Goal: Information Seeking & Learning: Learn about a topic

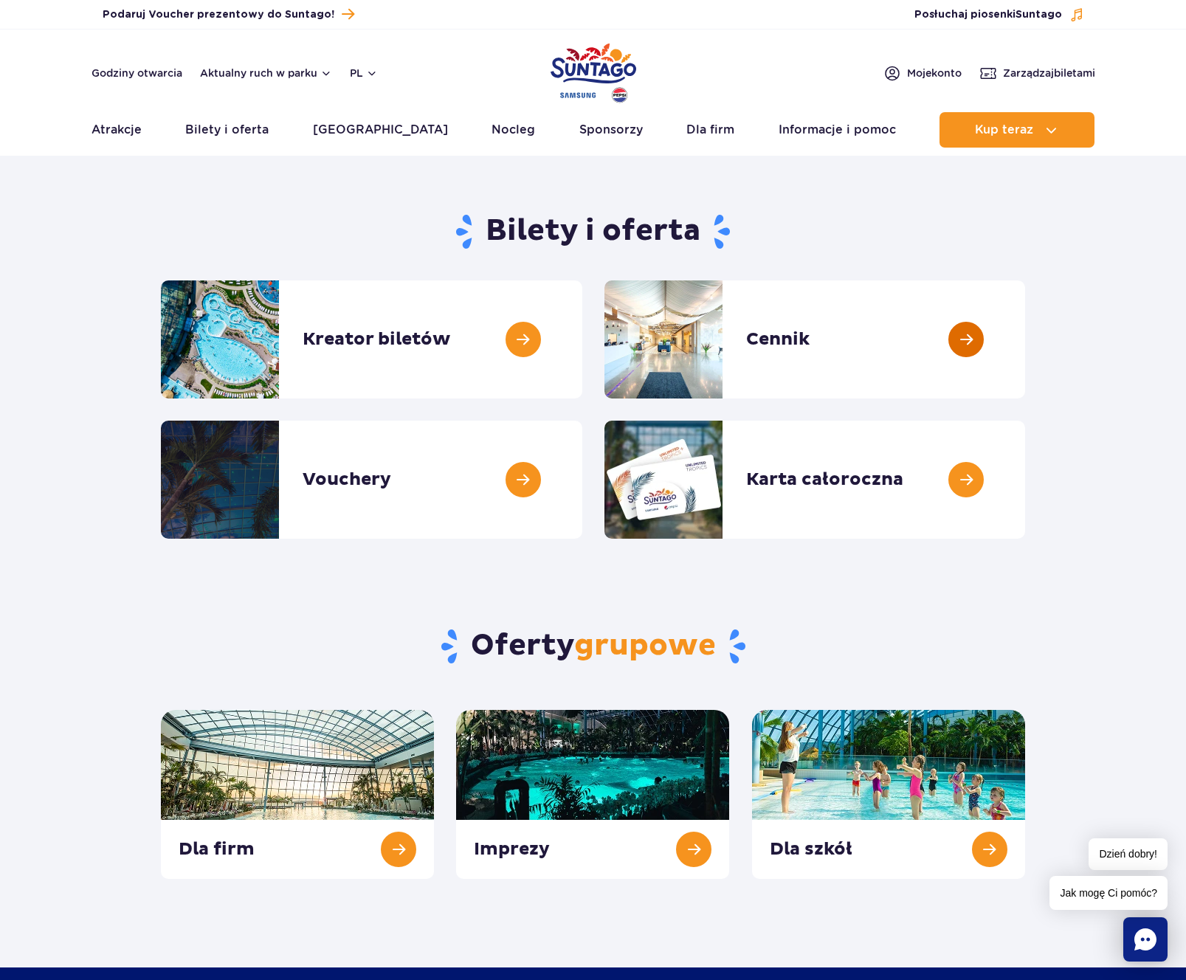
click at [1025, 312] on link at bounding box center [1025, 340] width 0 height 118
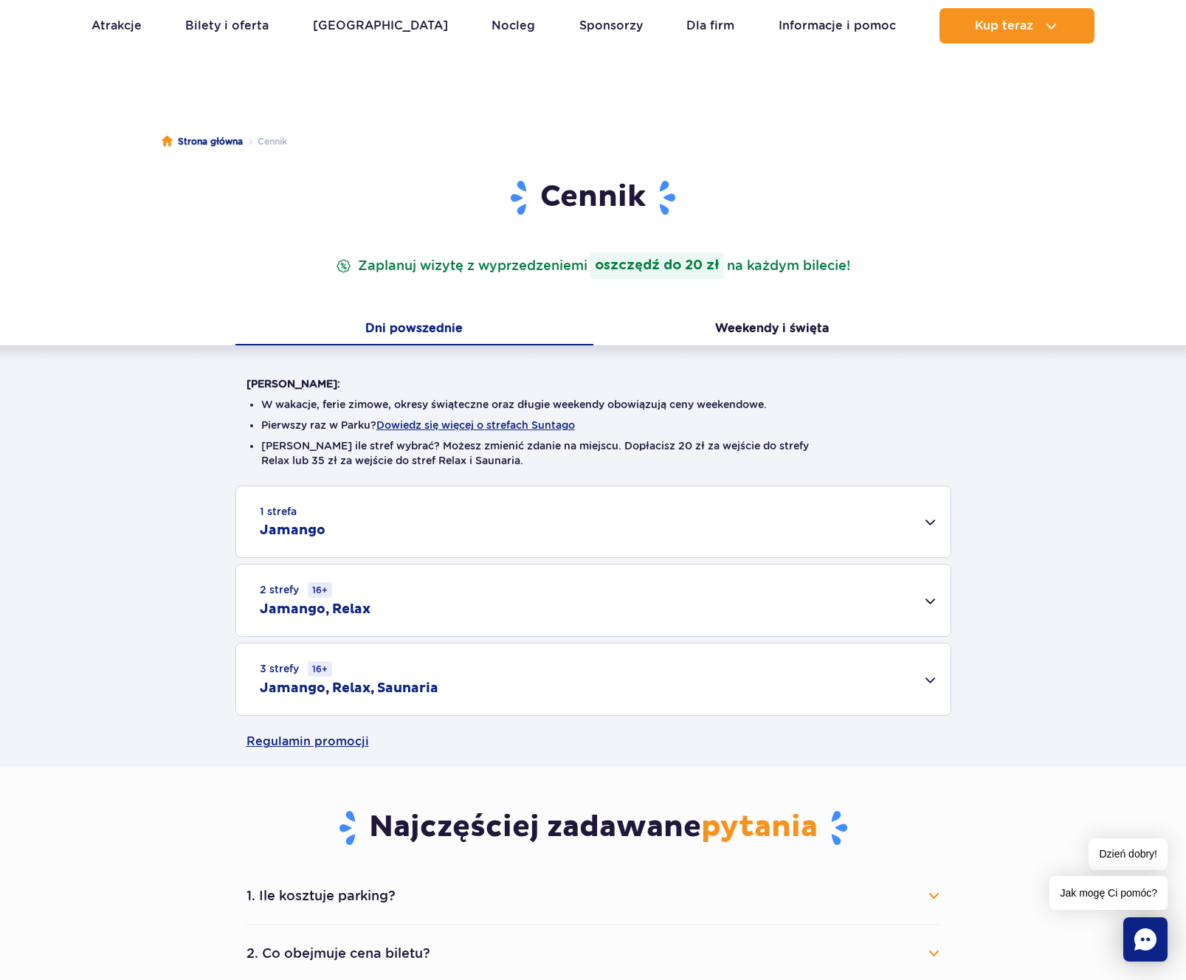
scroll to position [61, 0]
click at [539, 525] on div "1 strefa Jamango" at bounding box center [593, 521] width 715 height 71
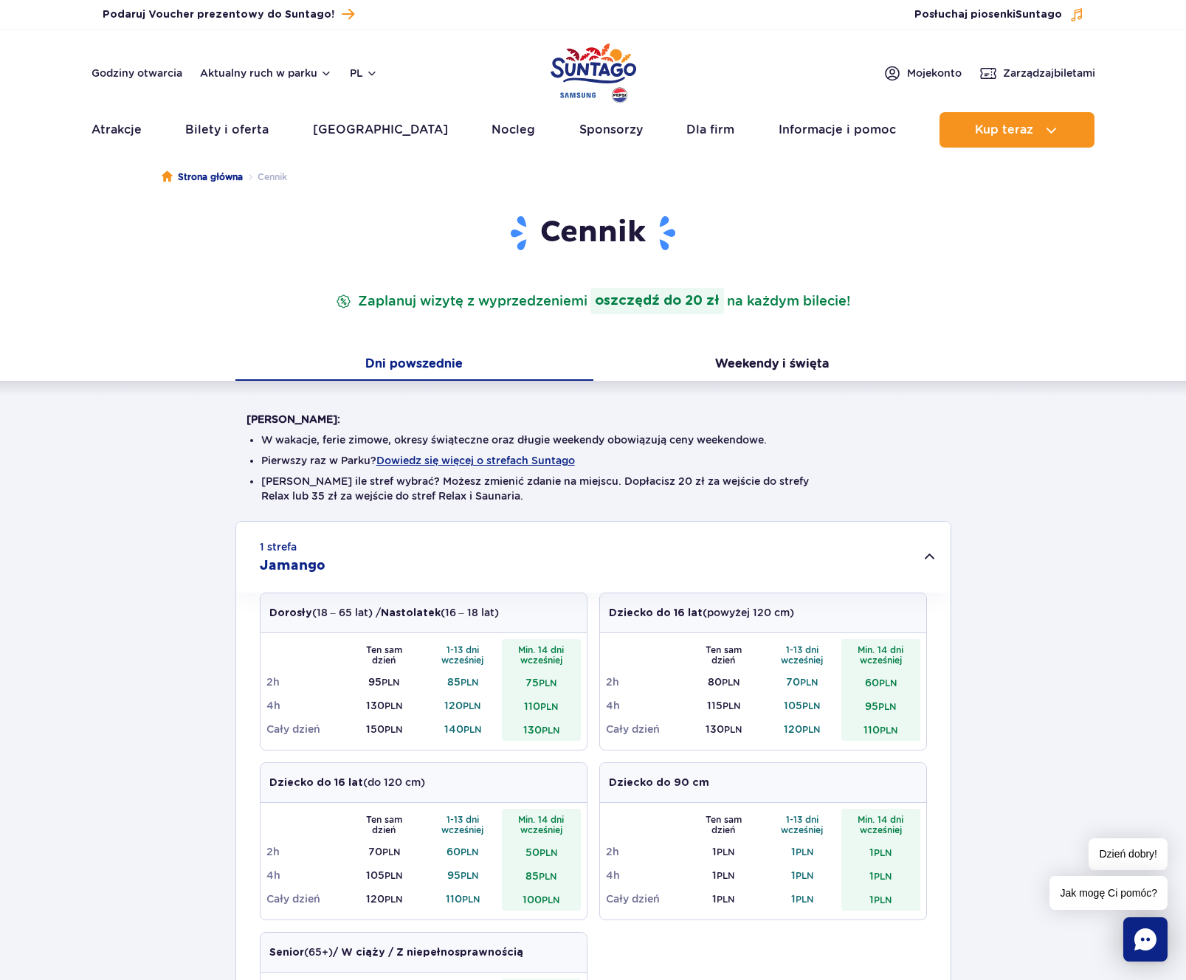
scroll to position [0, 0]
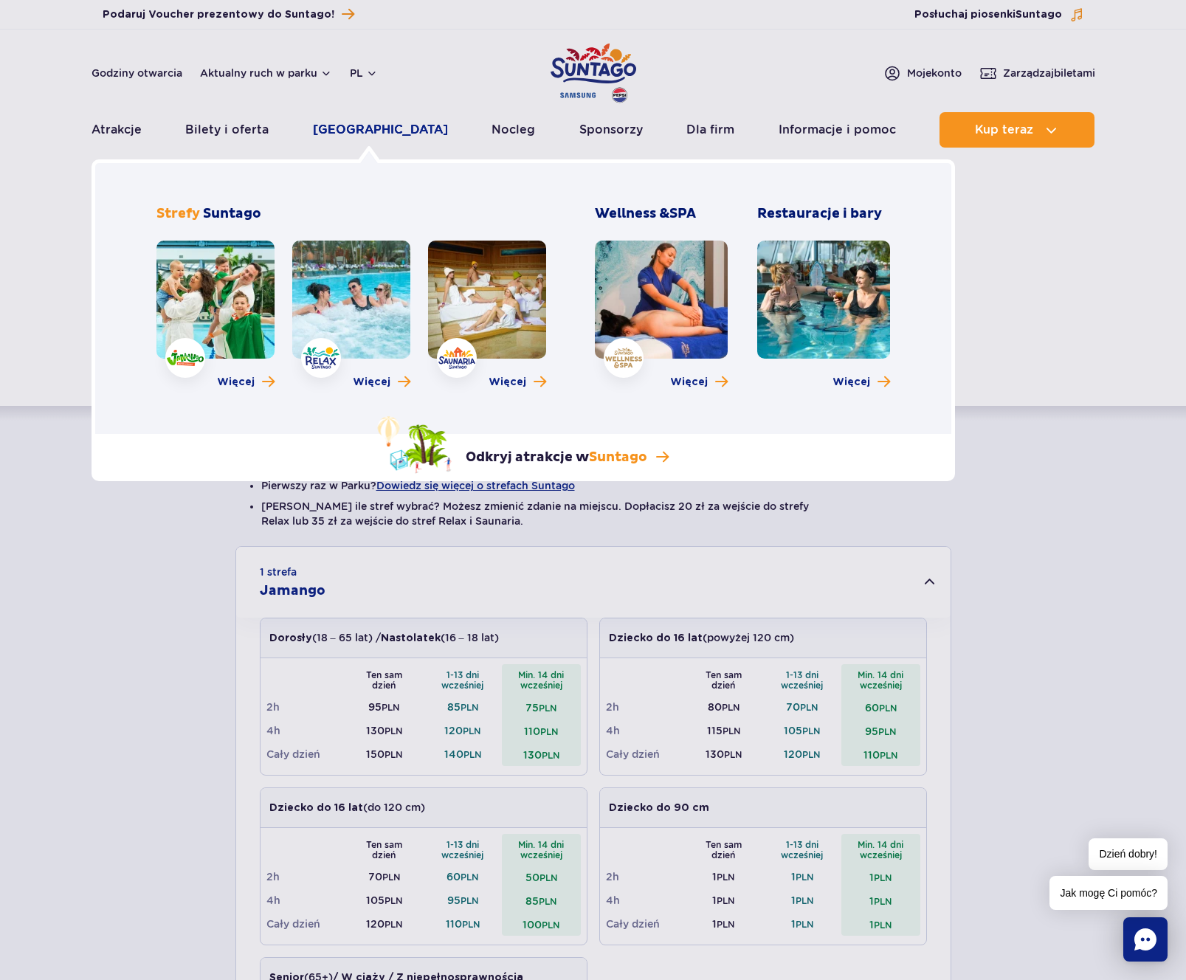
click at [373, 134] on link "[GEOGRAPHIC_DATA]" at bounding box center [380, 129] width 135 height 35
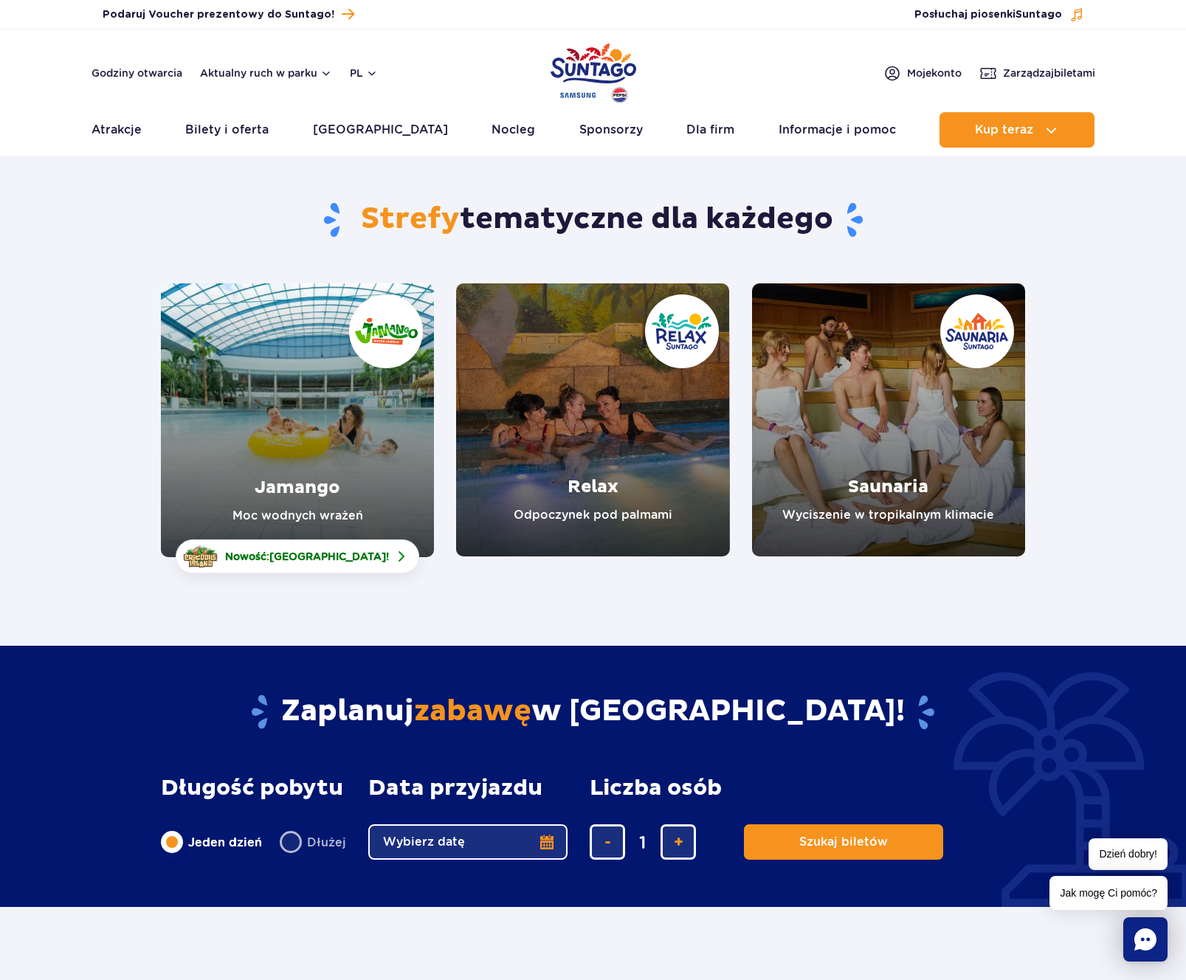
click at [337, 433] on link "Jamango" at bounding box center [297, 420] width 273 height 274
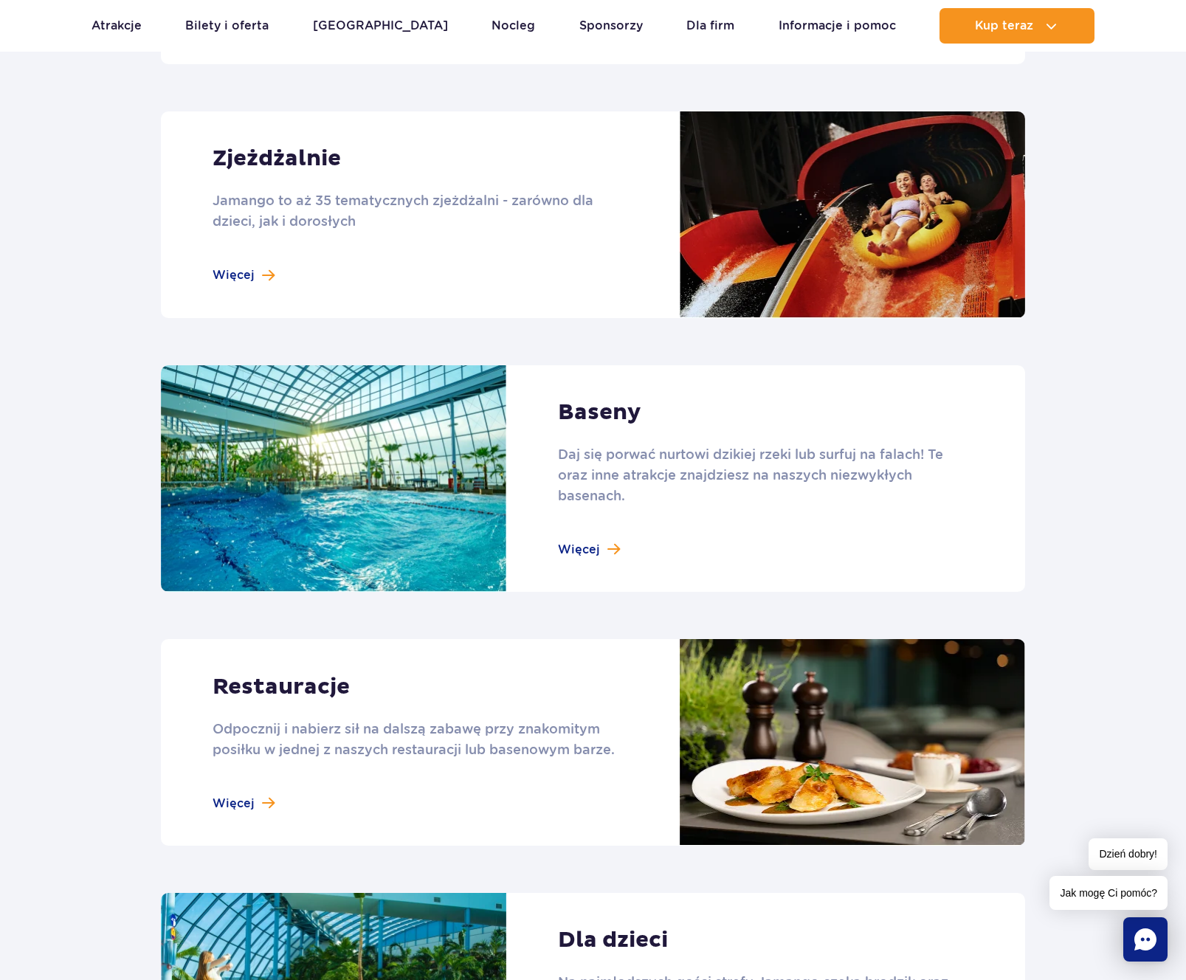
scroll to position [1285, 0]
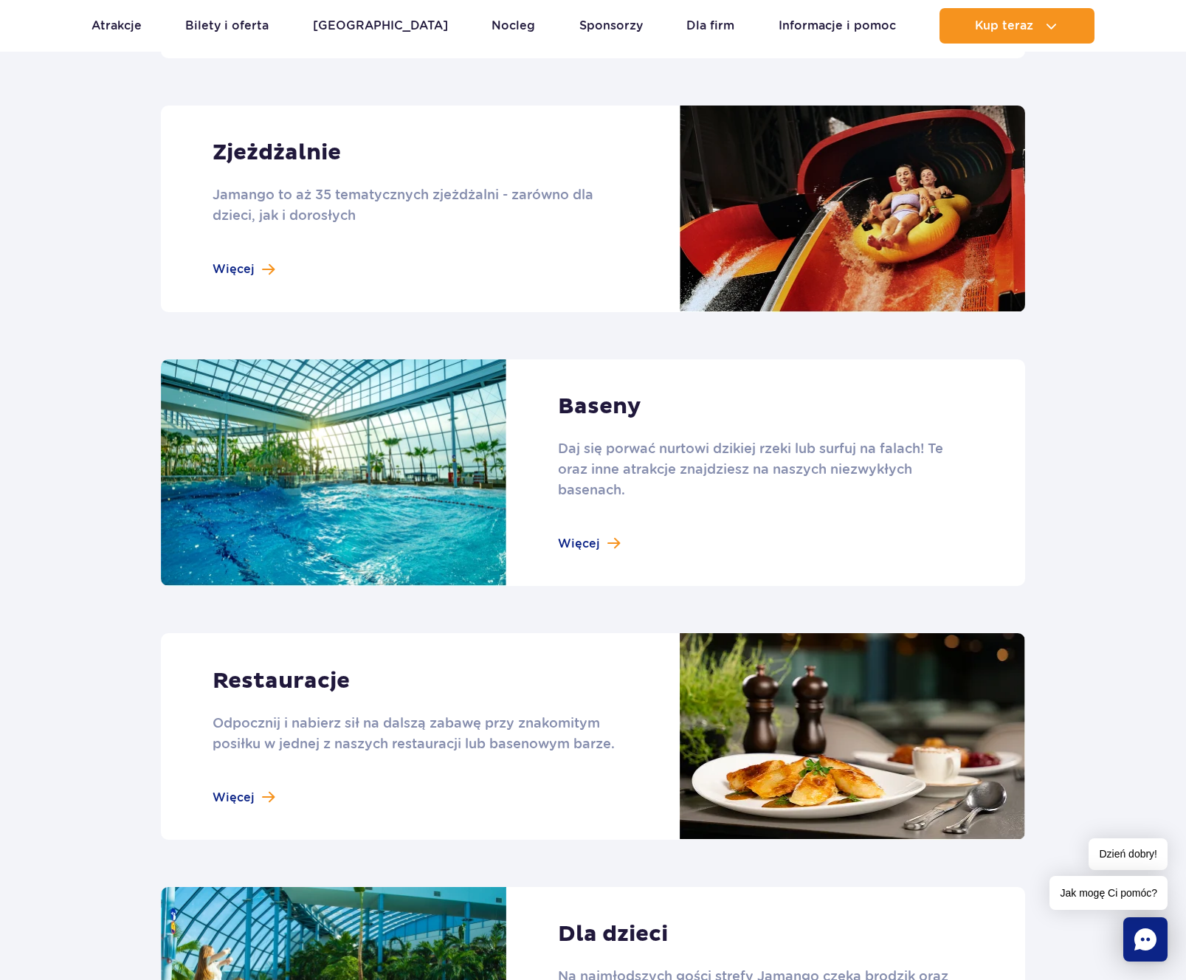
click at [249, 264] on link at bounding box center [593, 209] width 865 height 207
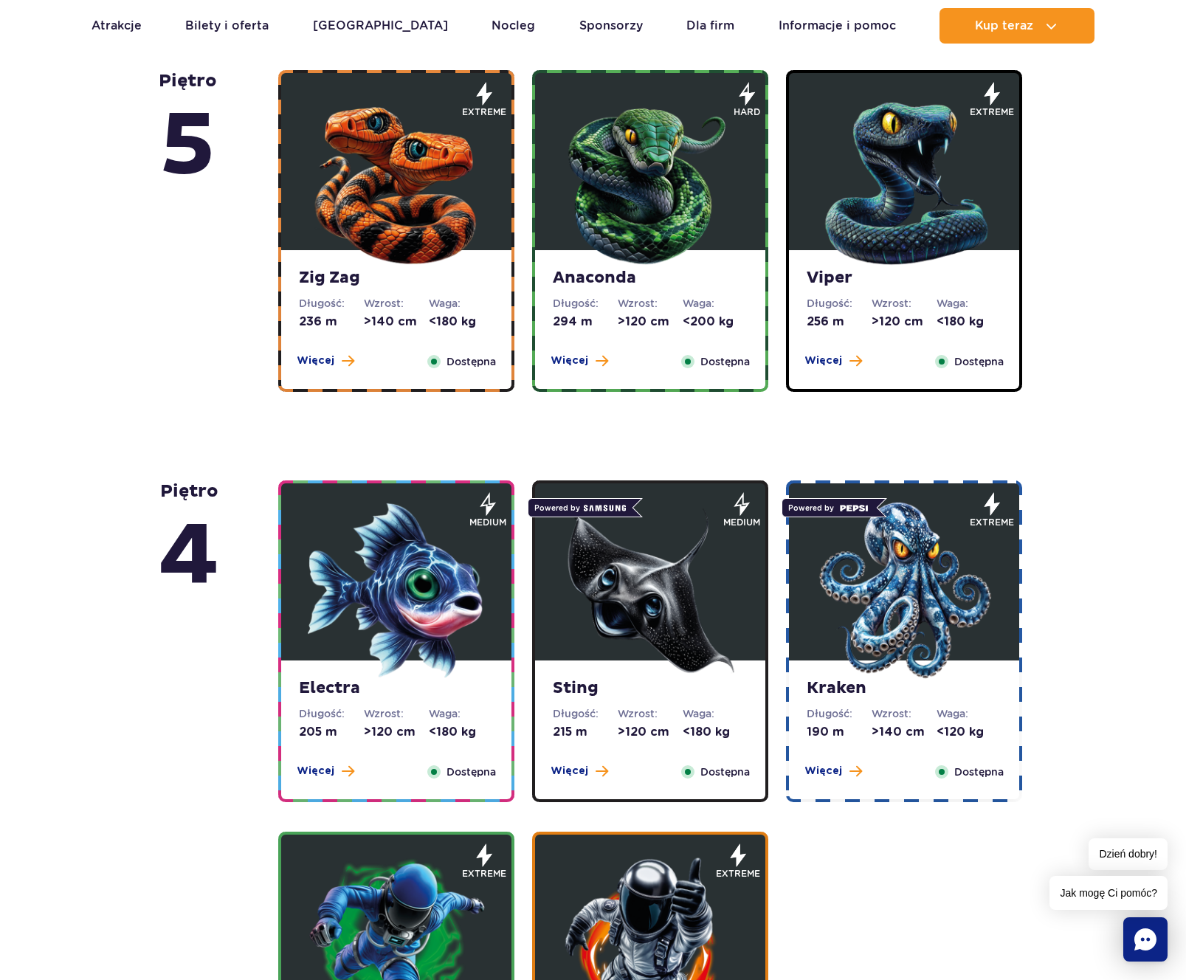
scroll to position [1021, 0]
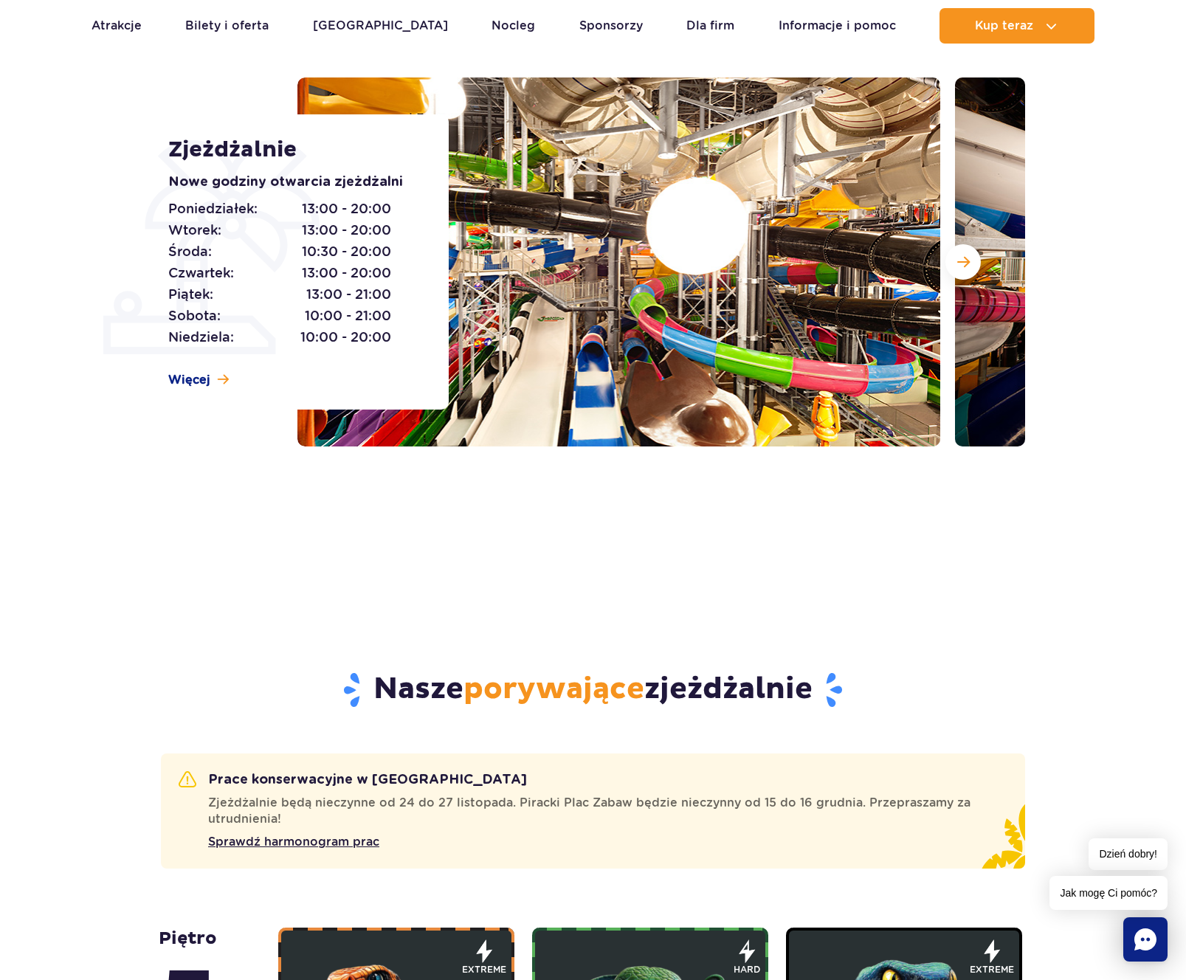
scroll to position [0, 0]
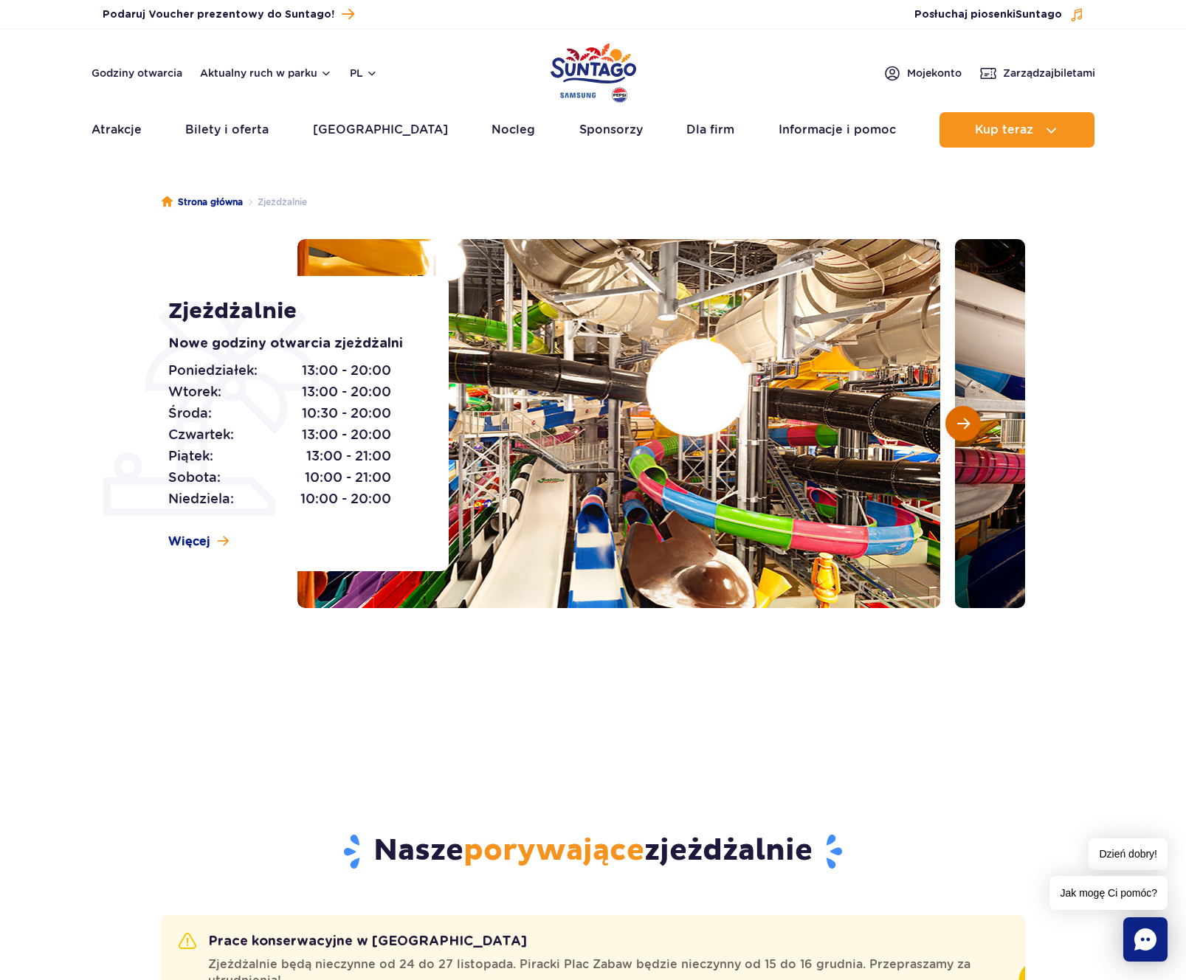
click at [979, 426] on button "Następny slajd" at bounding box center [963, 423] width 35 height 35
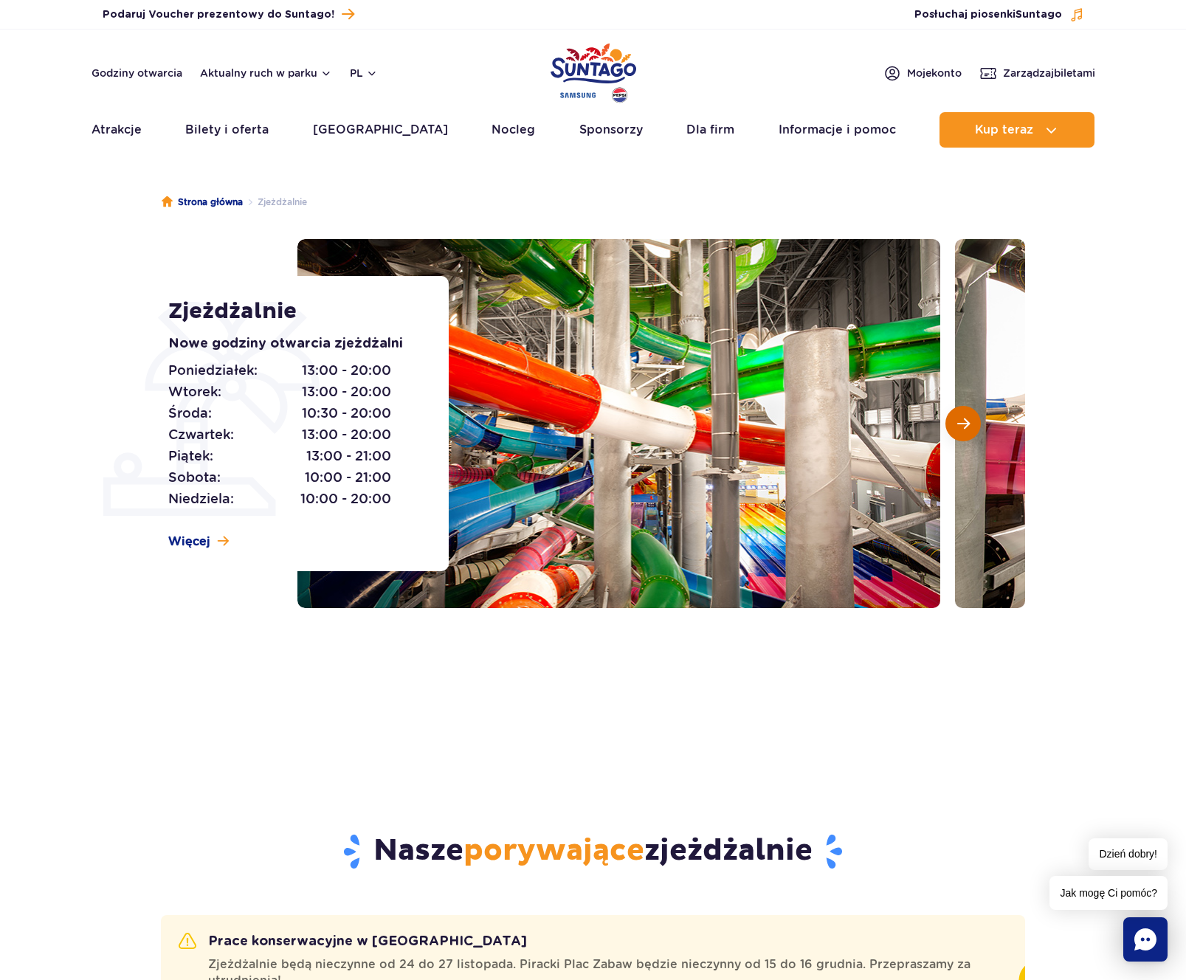
click at [972, 425] on button "Następny slajd" at bounding box center [963, 423] width 35 height 35
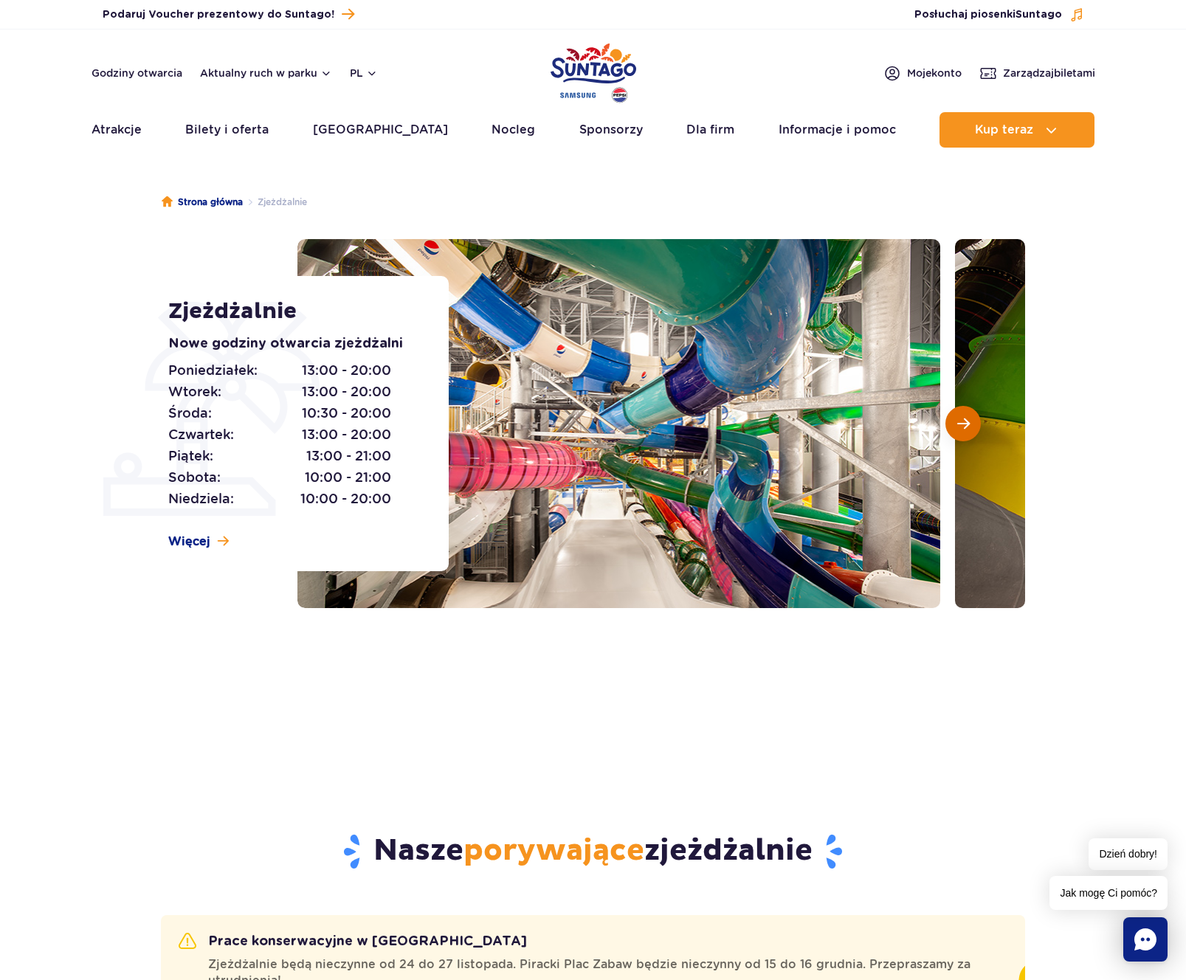
click at [972, 425] on button "Następny slajd" at bounding box center [963, 423] width 35 height 35
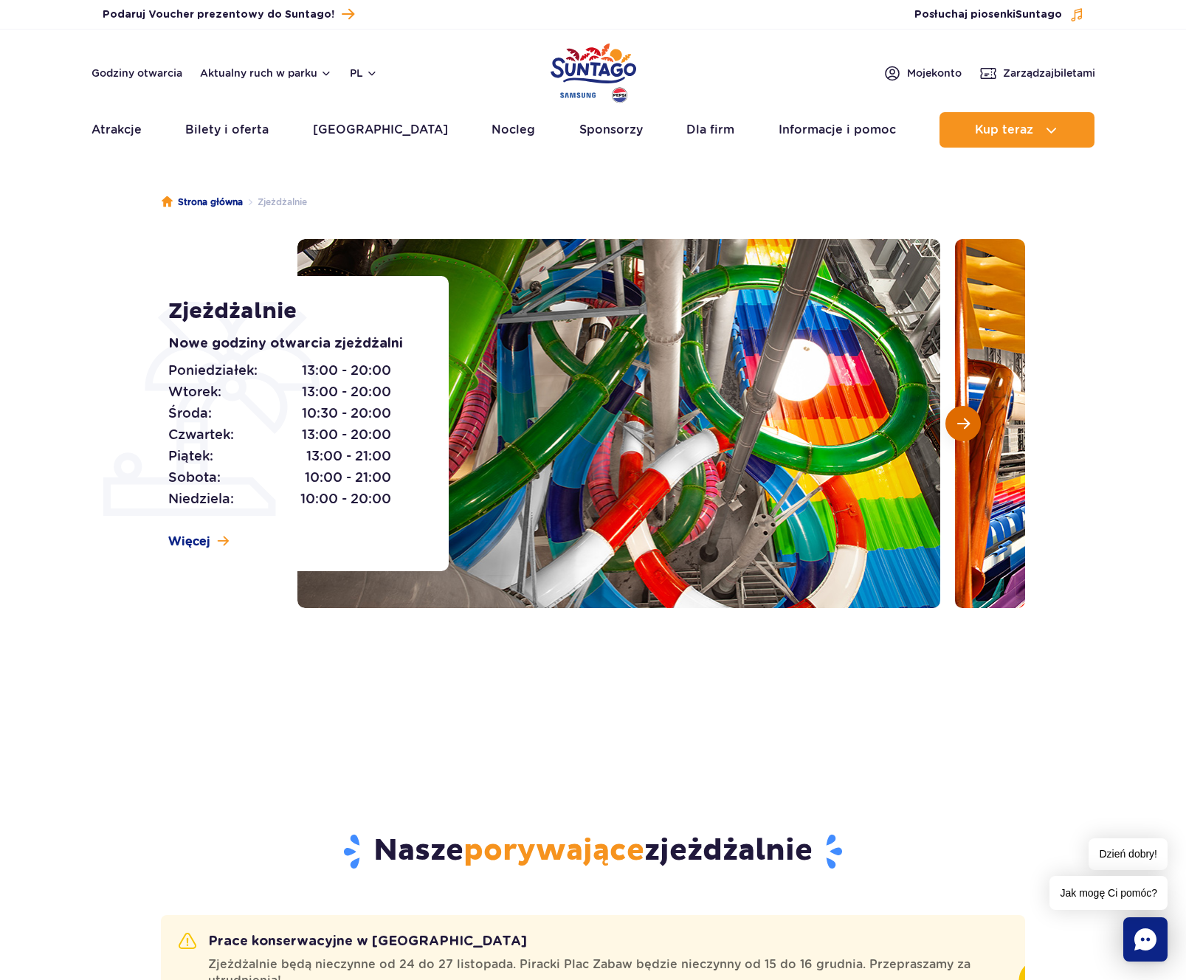
click at [972, 425] on button "Następny slajd" at bounding box center [963, 423] width 35 height 35
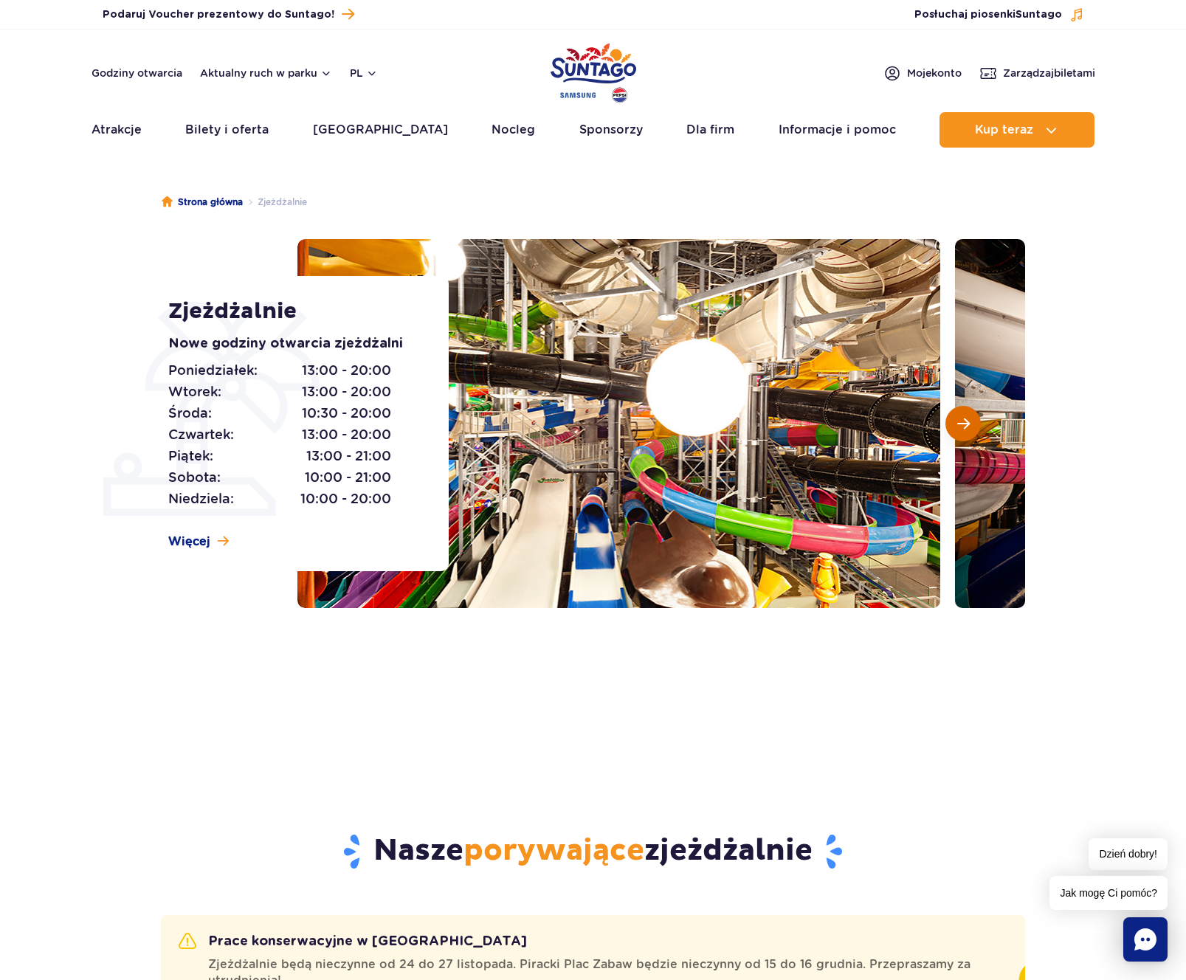
click at [972, 425] on button "Następny slajd" at bounding box center [963, 423] width 35 height 35
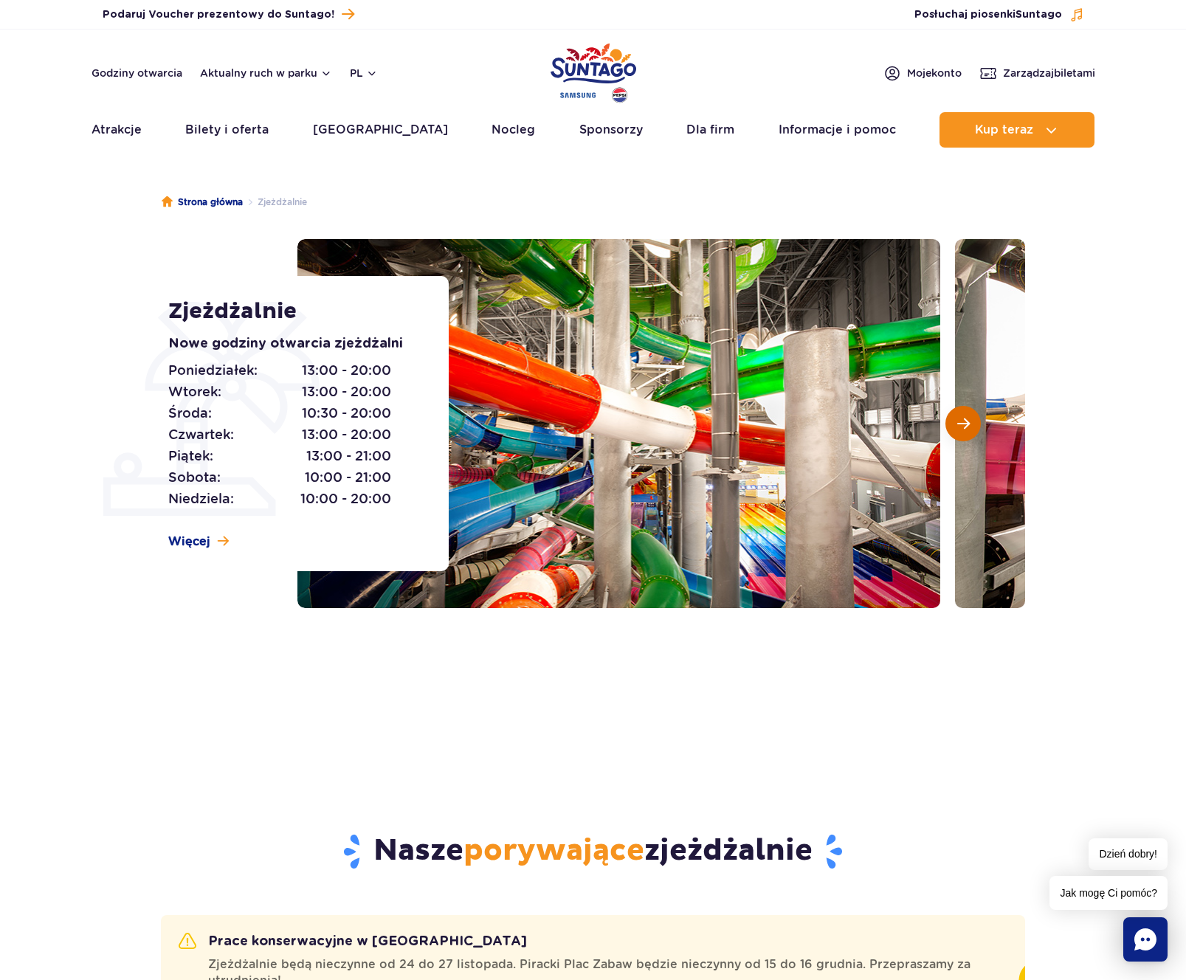
click at [972, 425] on button "Następny slajd" at bounding box center [963, 423] width 35 height 35
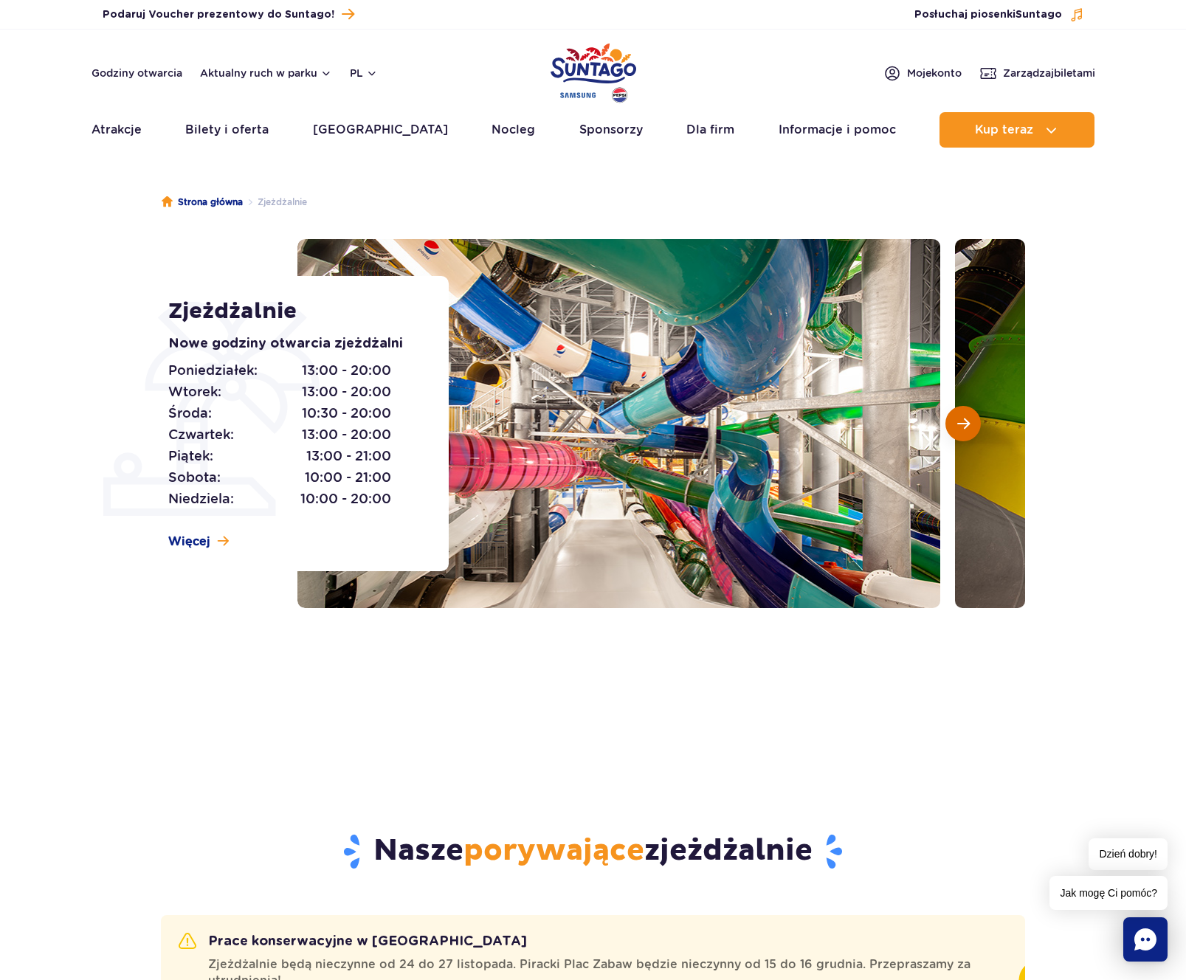
click at [972, 425] on button "Następny slajd" at bounding box center [963, 423] width 35 height 35
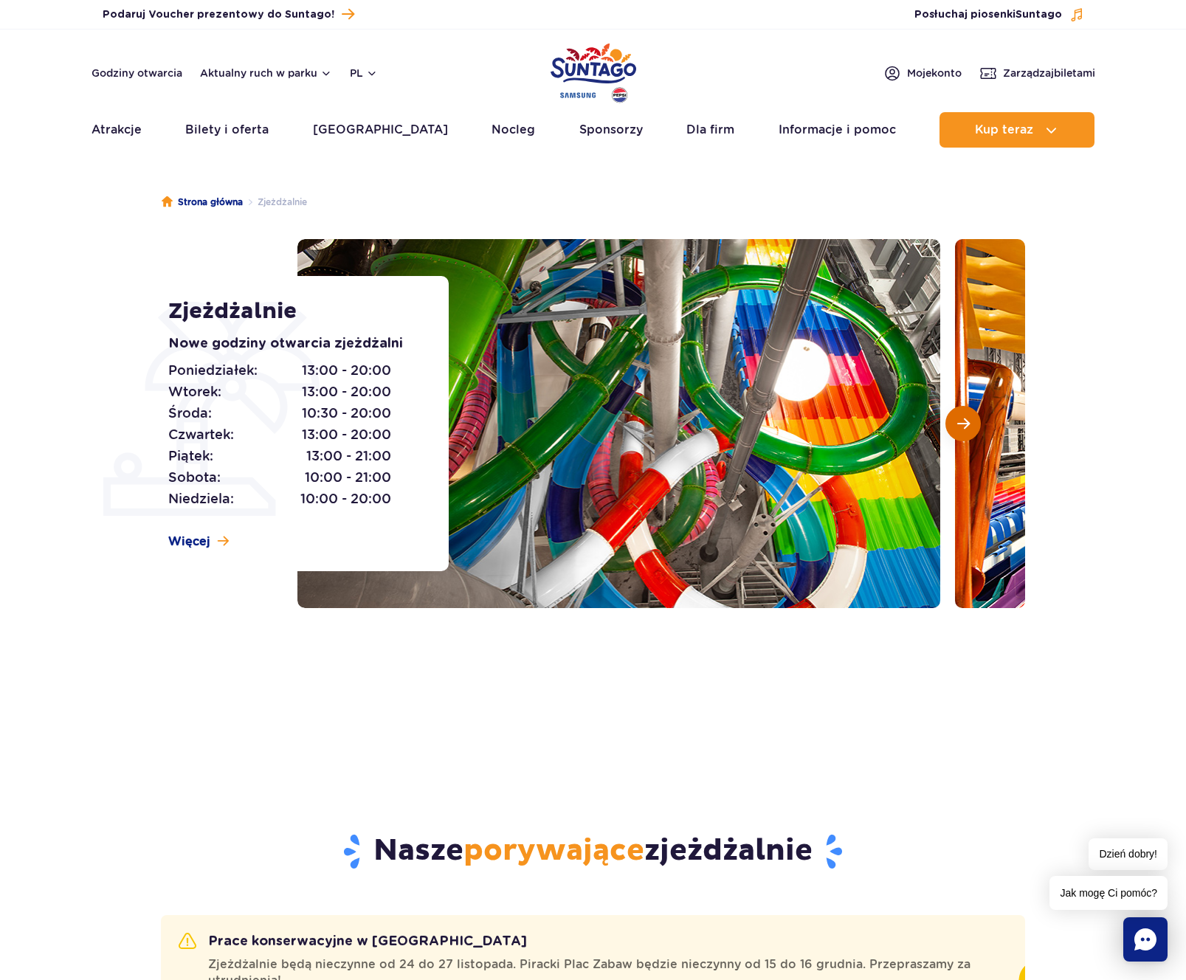
click at [972, 425] on button "Następny slajd" at bounding box center [963, 423] width 35 height 35
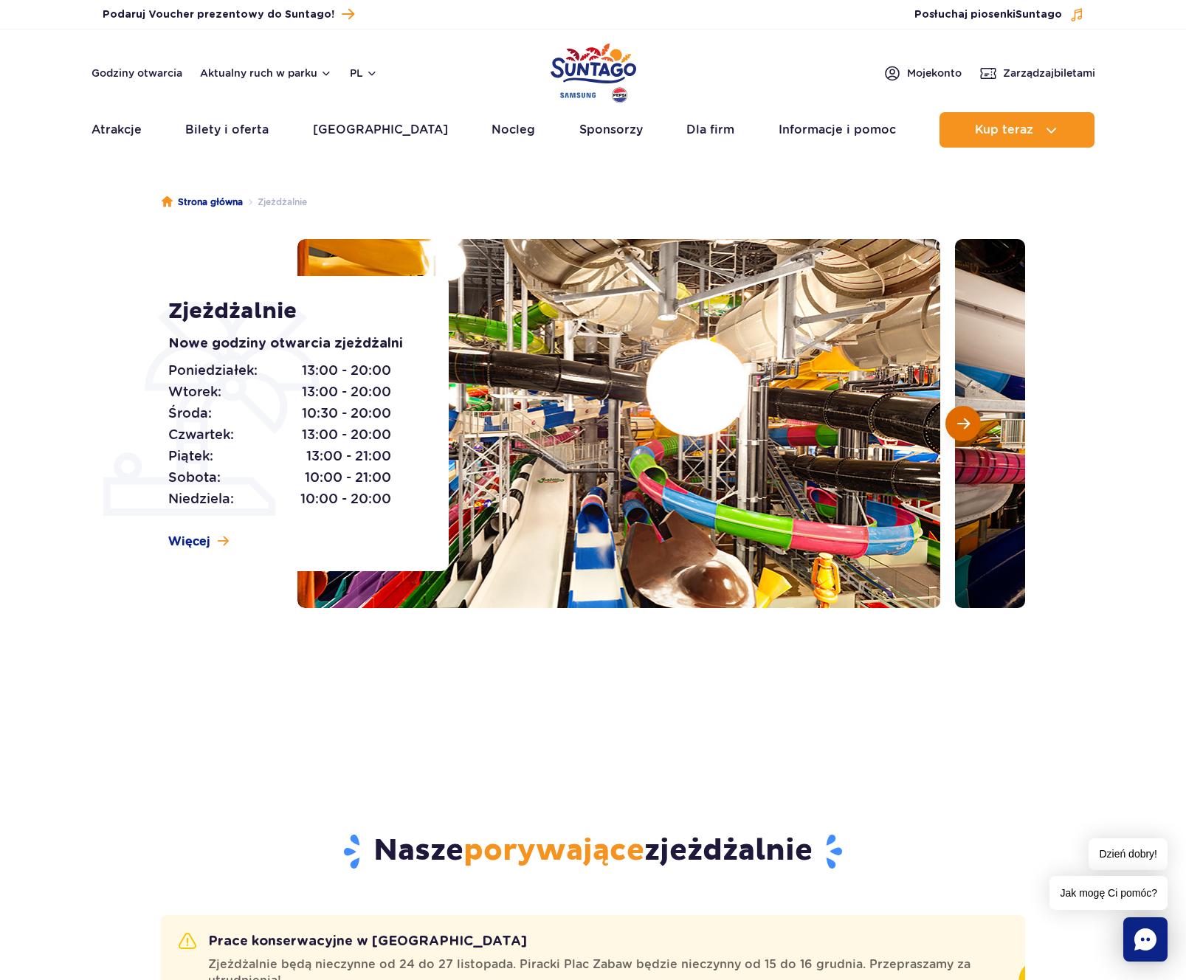
click at [972, 425] on button "Następny slajd" at bounding box center [963, 423] width 35 height 35
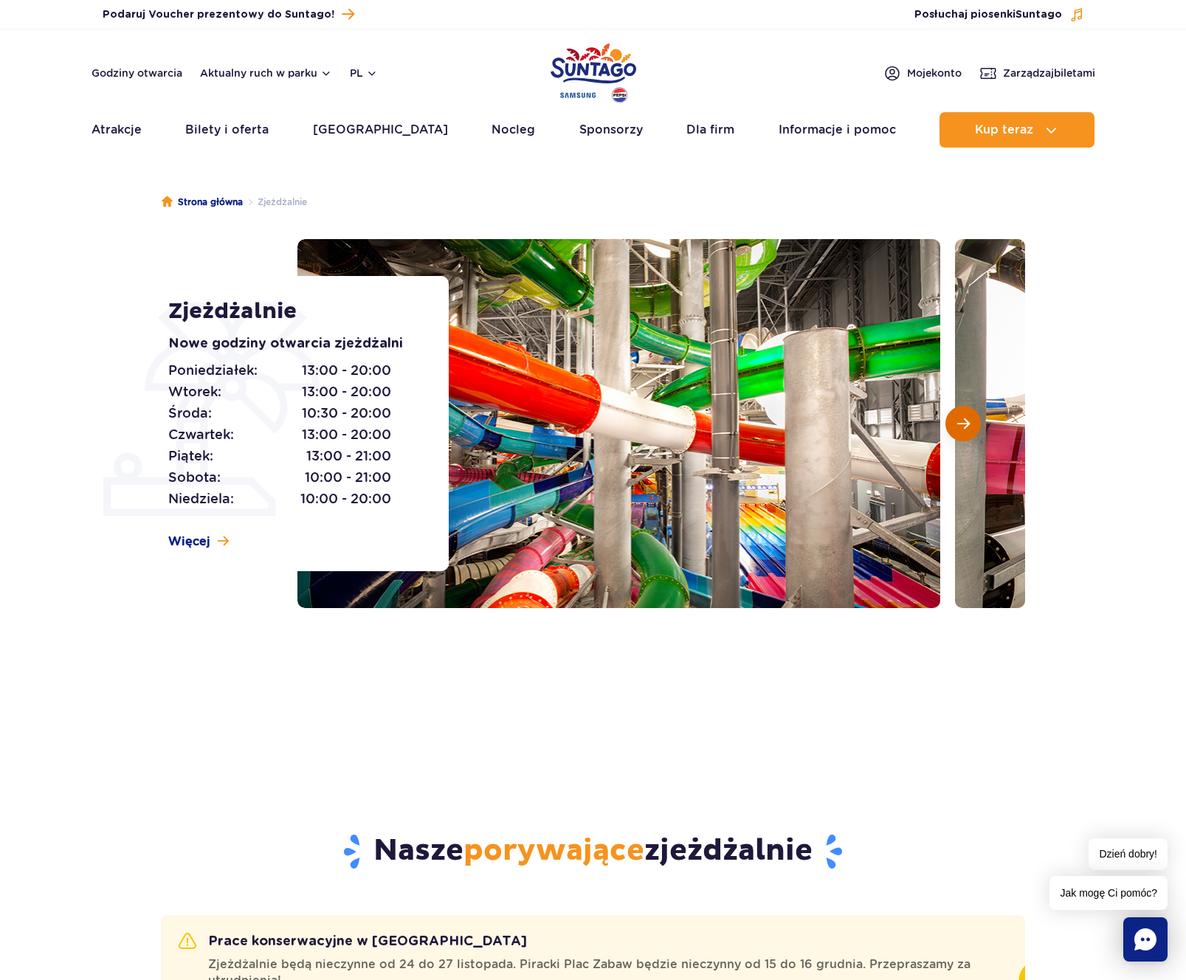
click at [972, 425] on button "Następny slajd" at bounding box center [963, 423] width 35 height 35
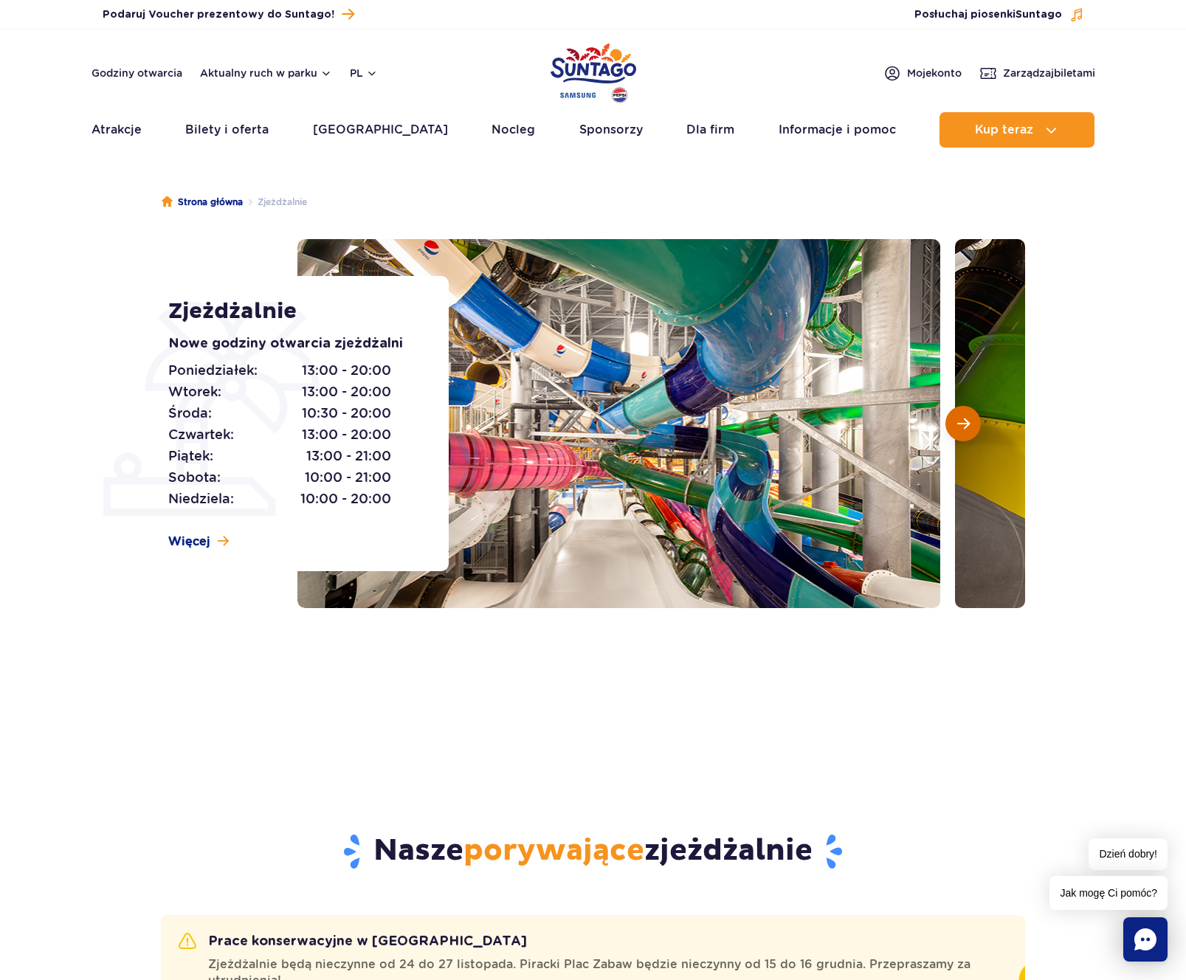
click at [972, 425] on button "Następny slajd" at bounding box center [963, 423] width 35 height 35
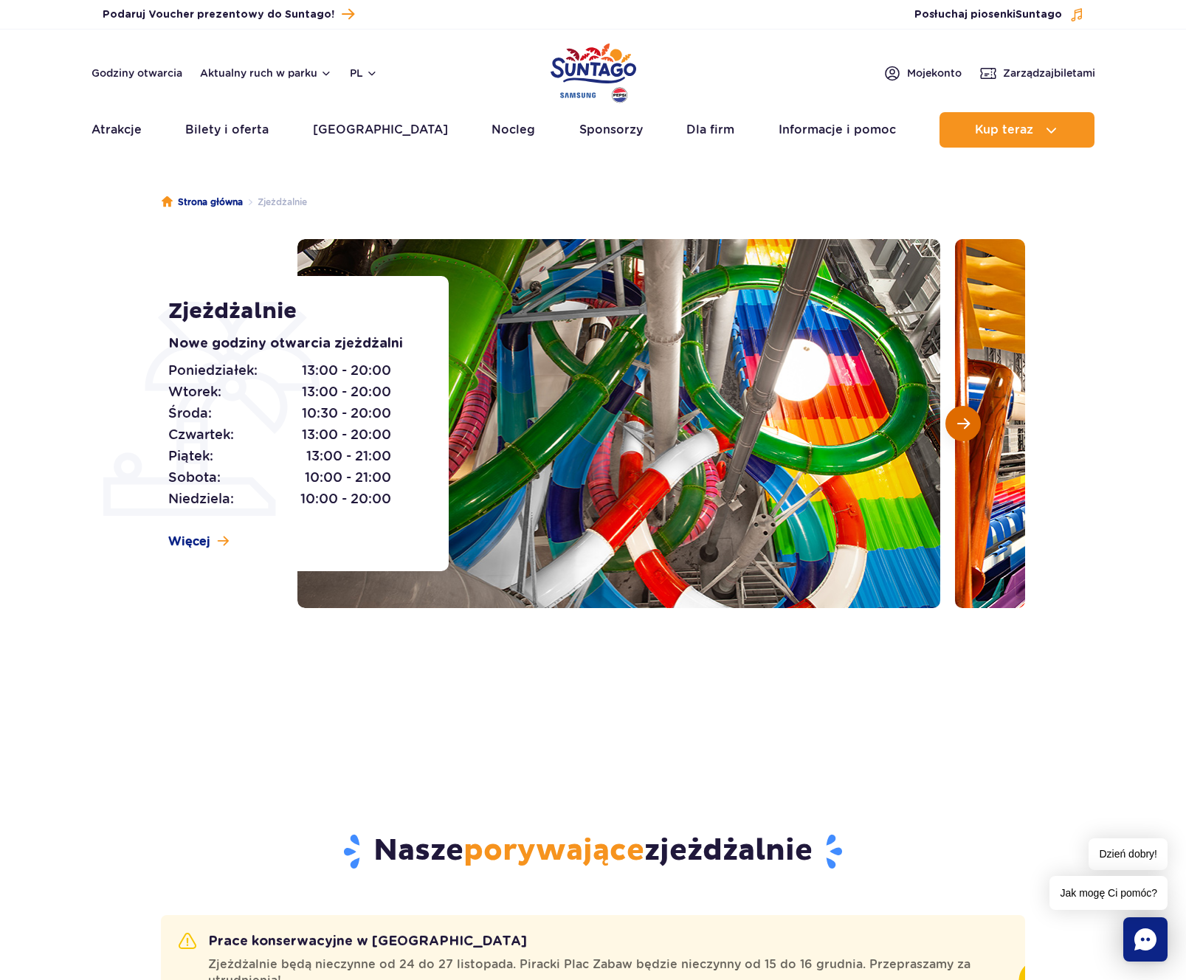
click at [972, 425] on button "Następny slajd" at bounding box center [963, 423] width 35 height 35
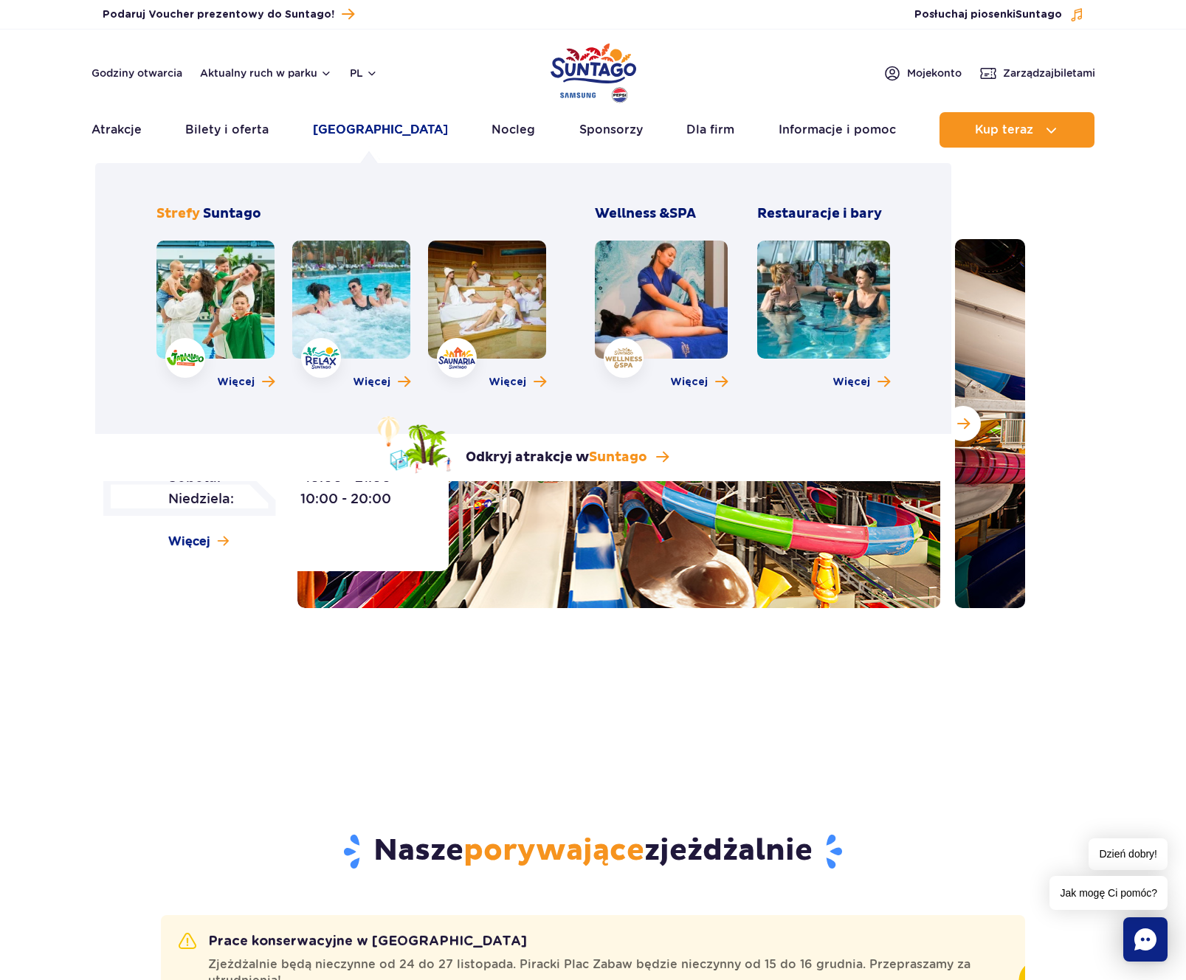
click at [360, 135] on link "[GEOGRAPHIC_DATA]" at bounding box center [380, 129] width 135 height 35
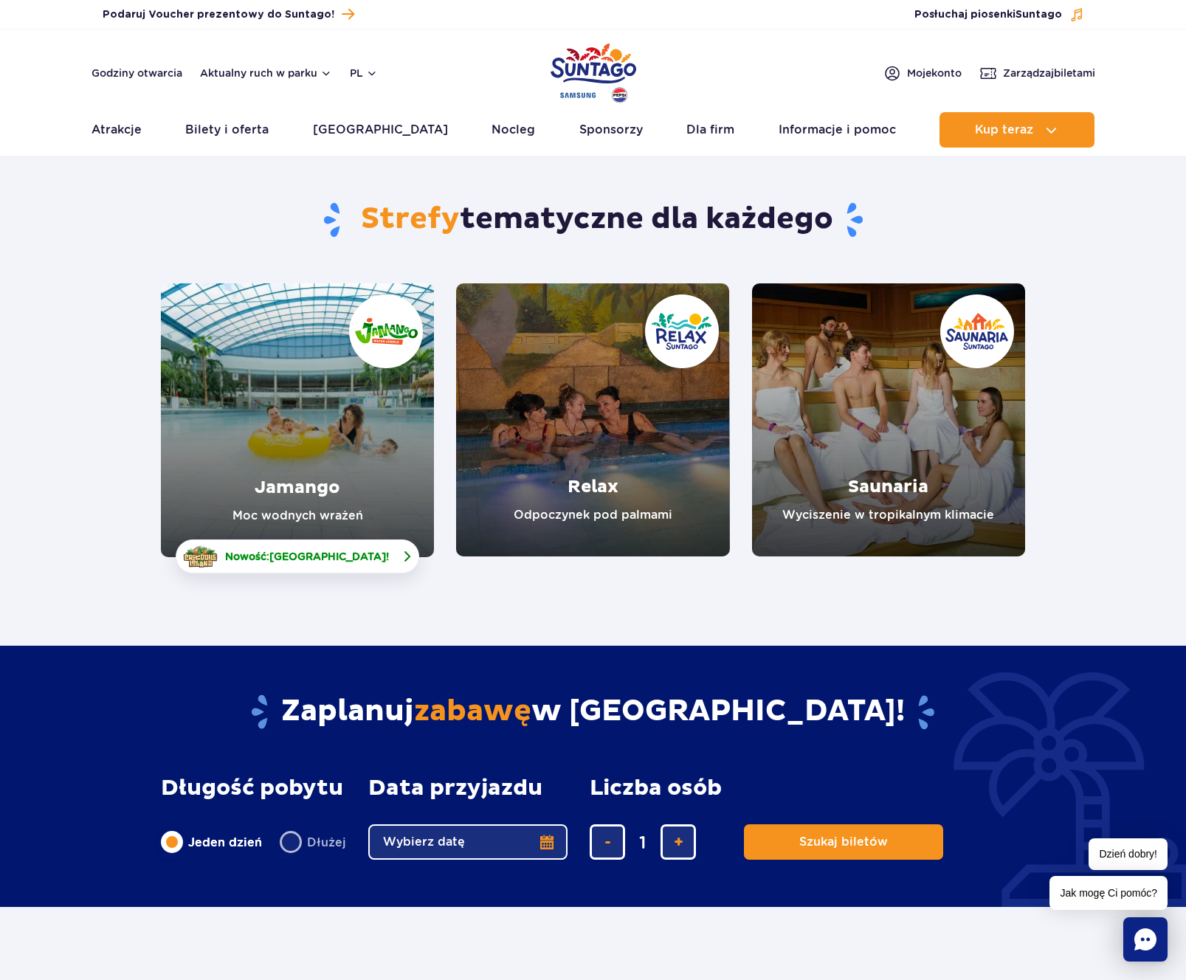
click at [343, 551] on span "[GEOGRAPHIC_DATA]" at bounding box center [327, 557] width 117 height 12
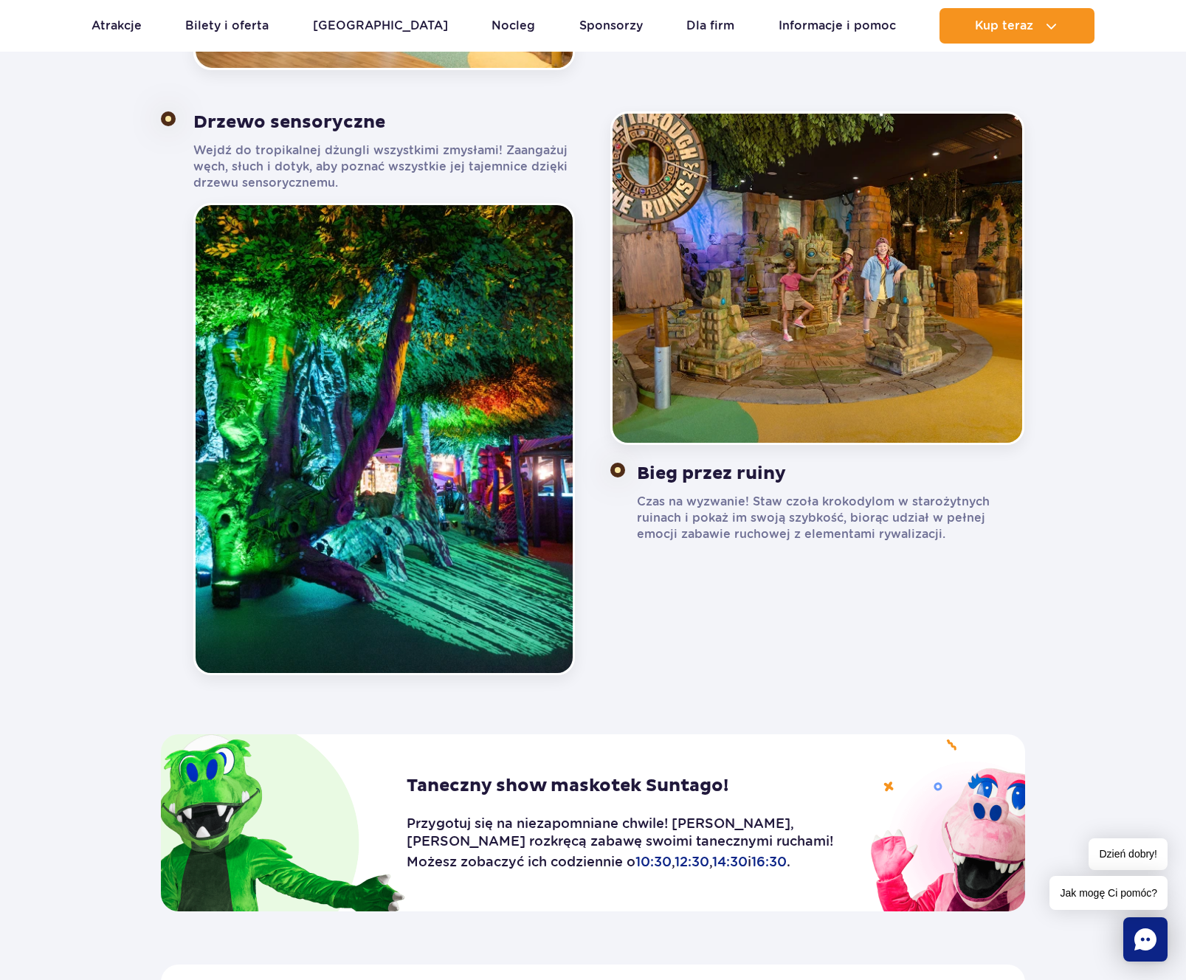
scroll to position [850, 0]
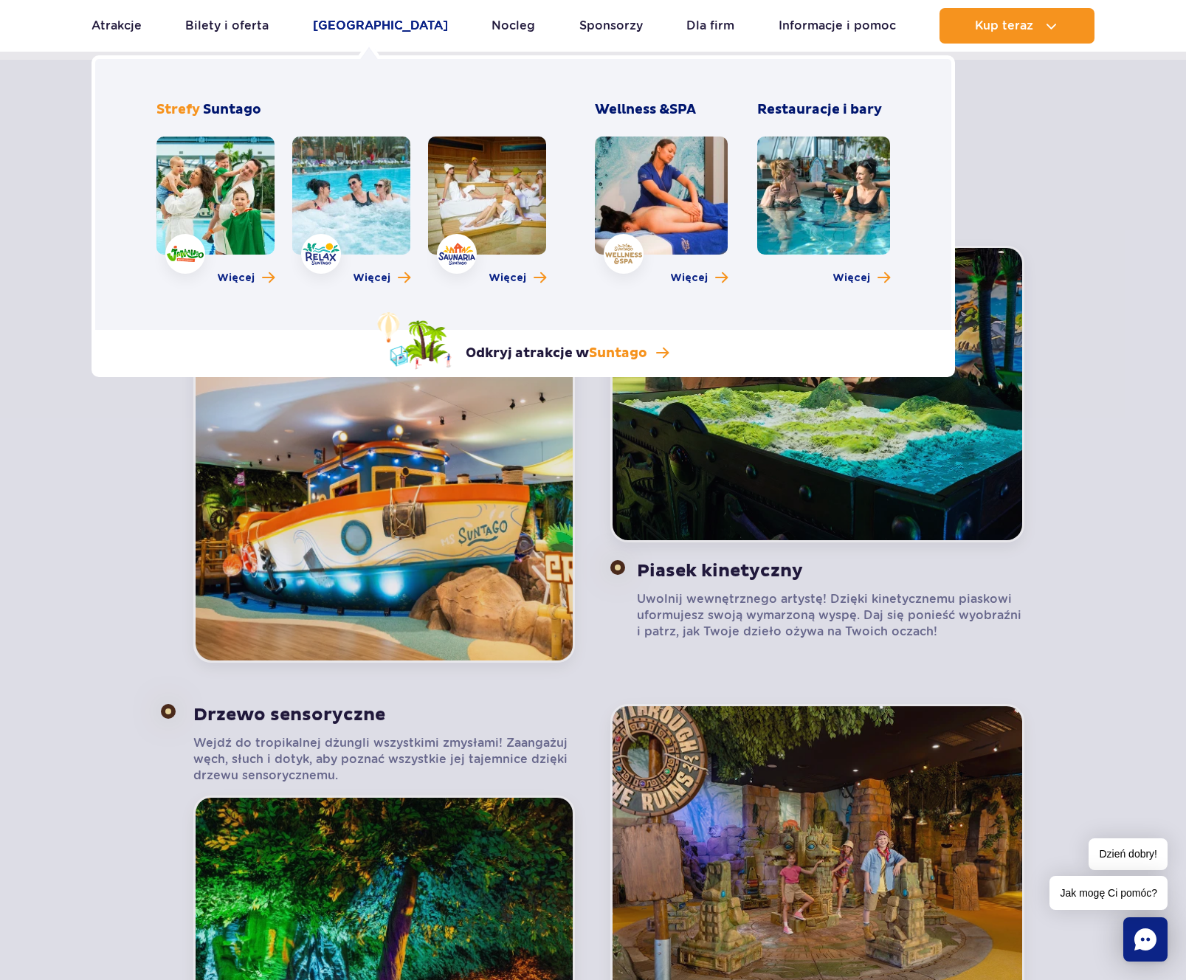
click at [380, 29] on link "[GEOGRAPHIC_DATA]" at bounding box center [380, 25] width 135 height 35
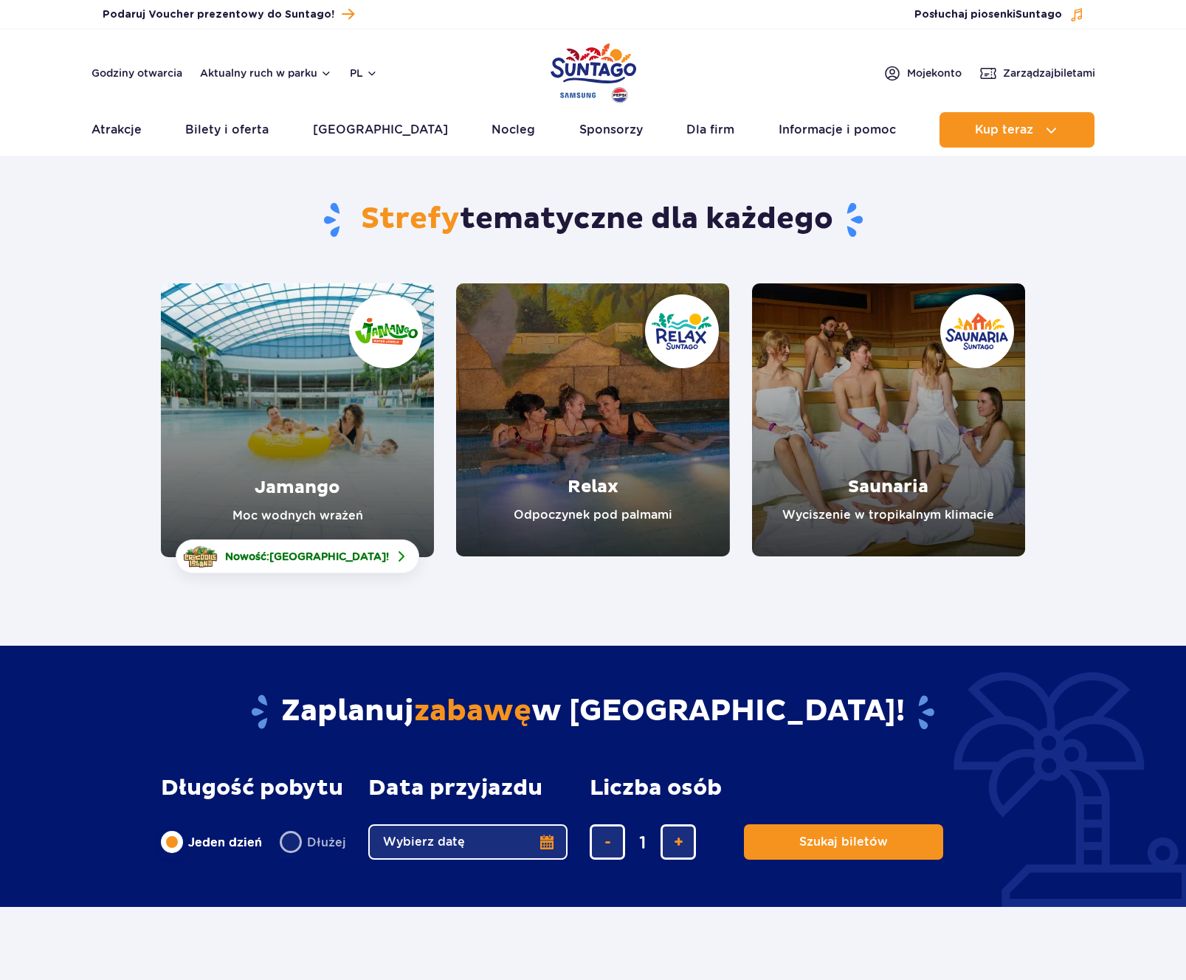
click at [276, 421] on link "Jamango" at bounding box center [297, 420] width 273 height 274
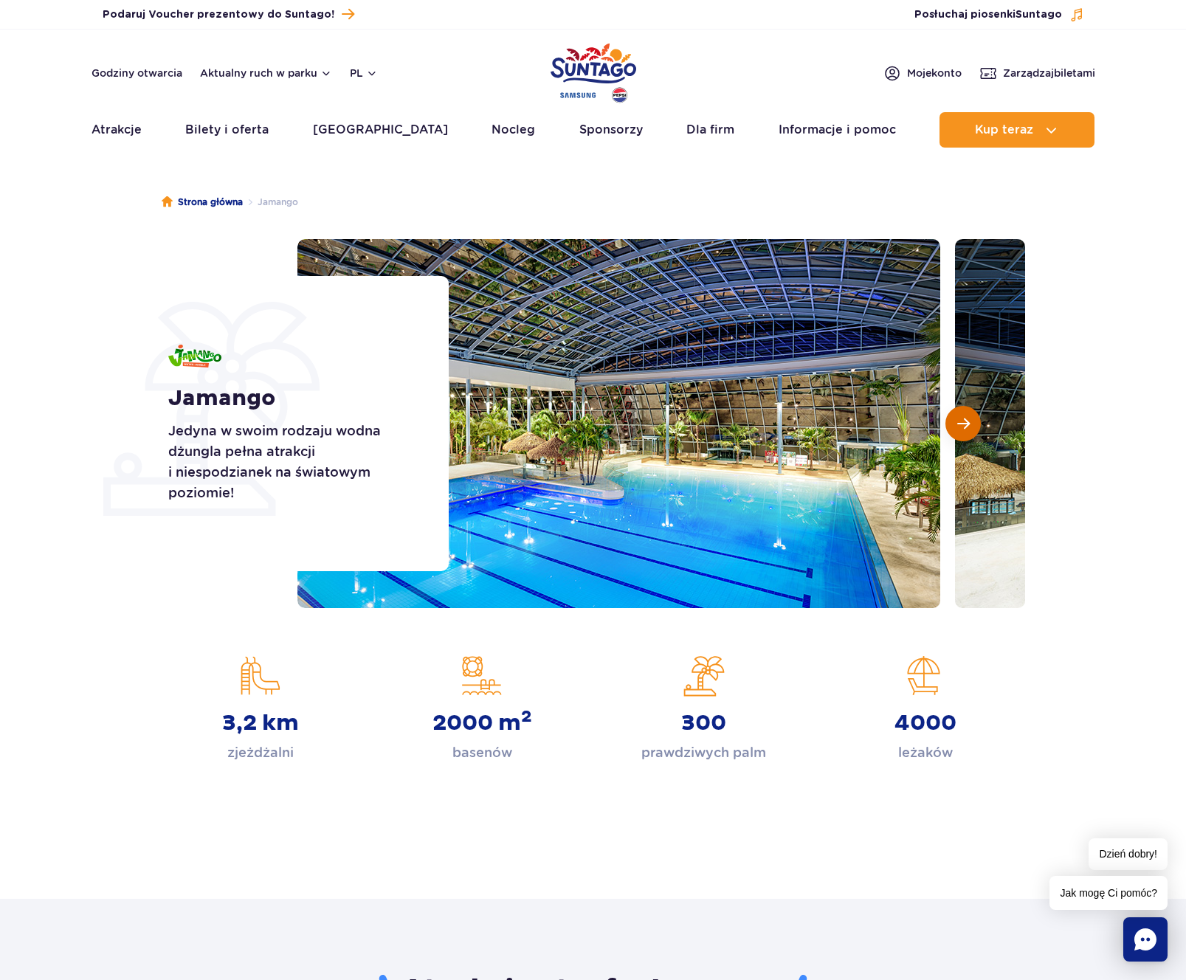
click at [980, 423] on button "Następny slajd" at bounding box center [963, 423] width 35 height 35
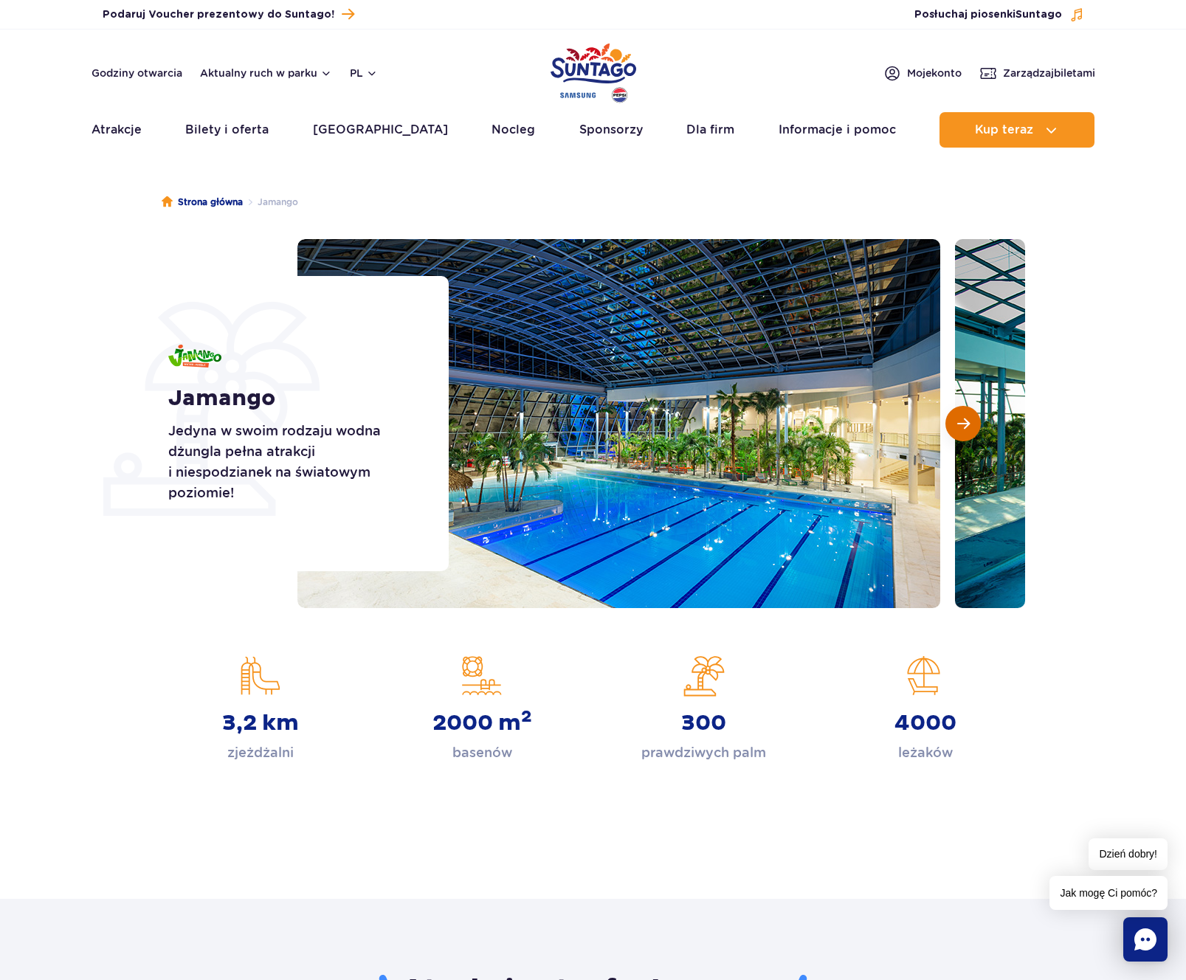
click at [980, 423] on button "Następny slajd" at bounding box center [963, 423] width 35 height 35
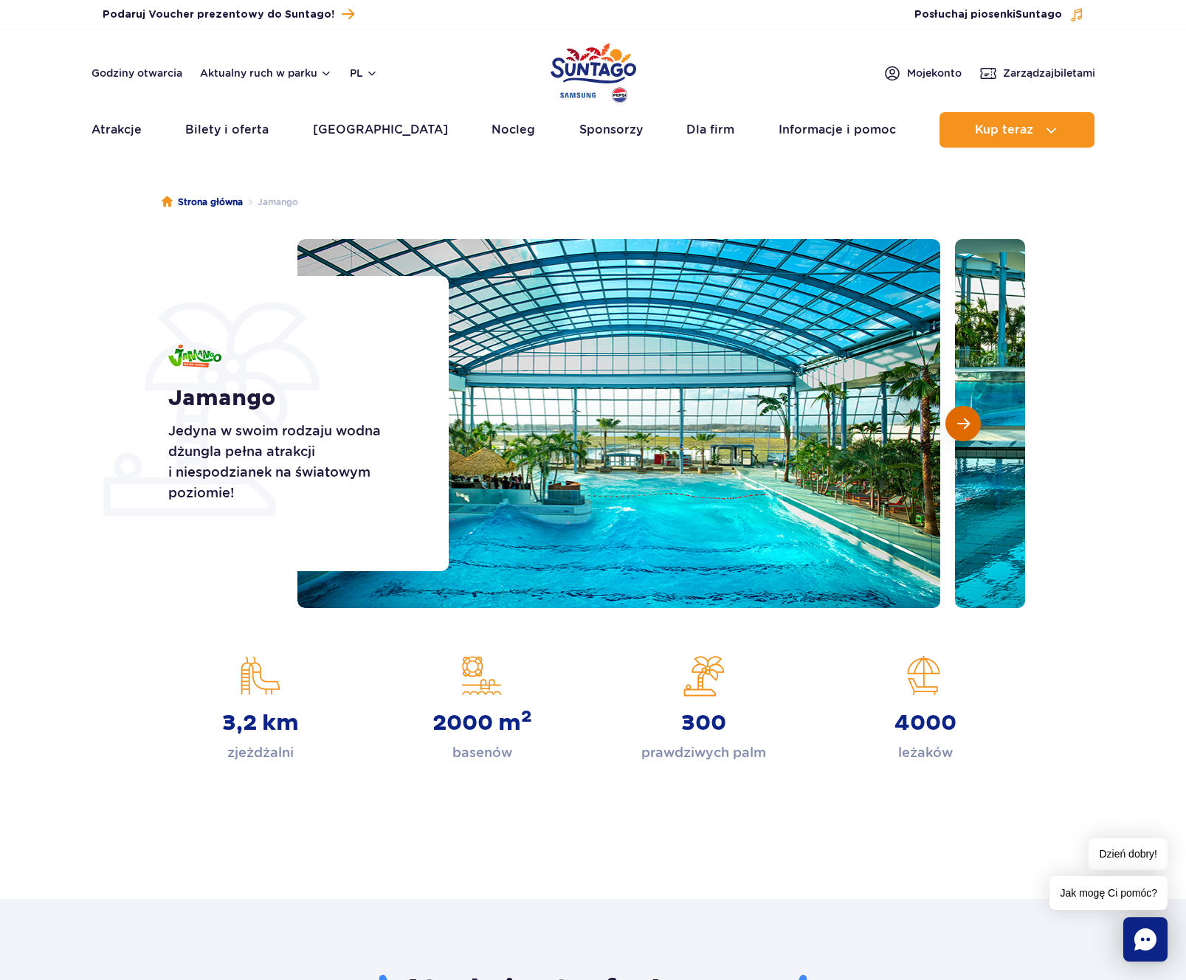
click at [980, 423] on button "Następny slajd" at bounding box center [963, 423] width 35 height 35
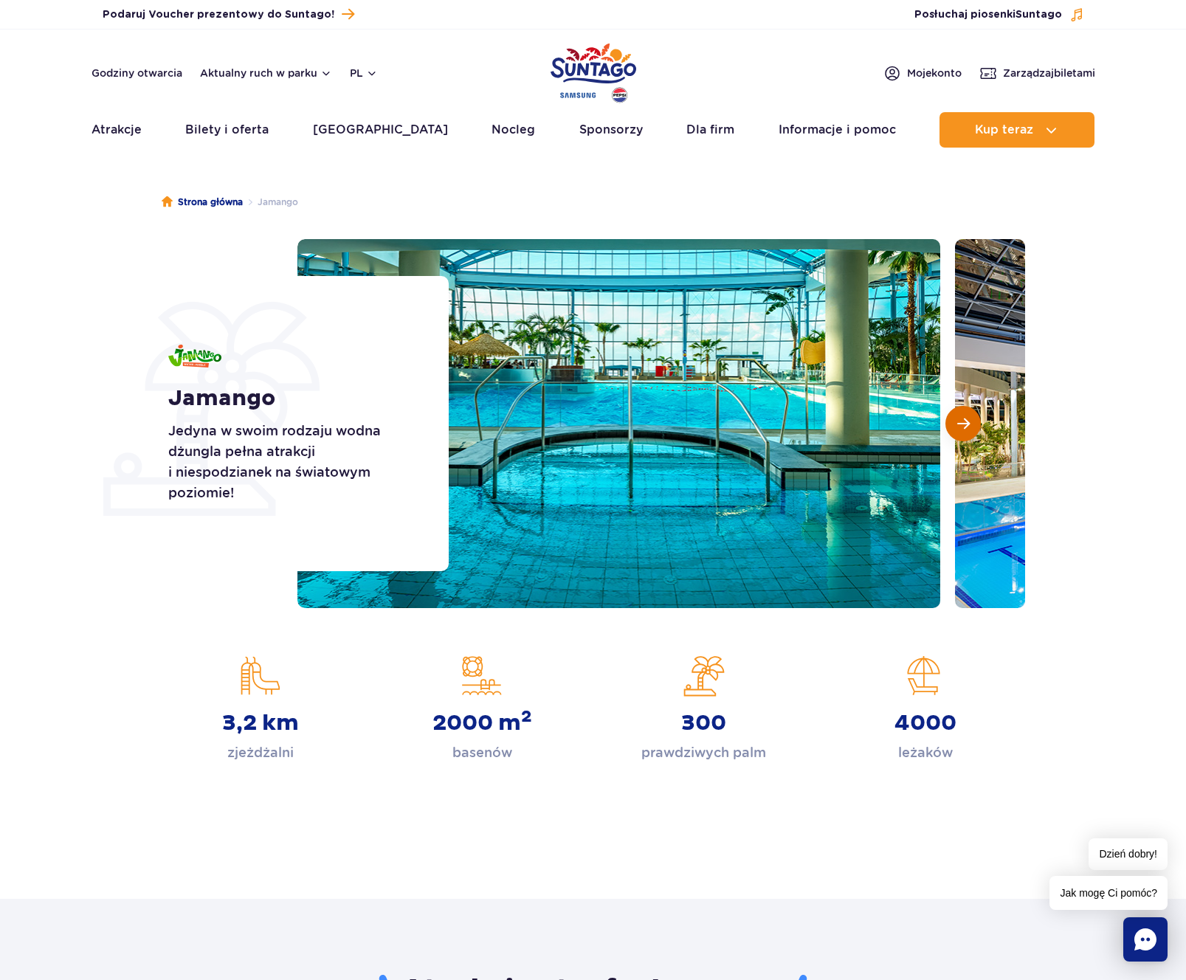
click at [980, 423] on button "Następny slajd" at bounding box center [963, 423] width 35 height 35
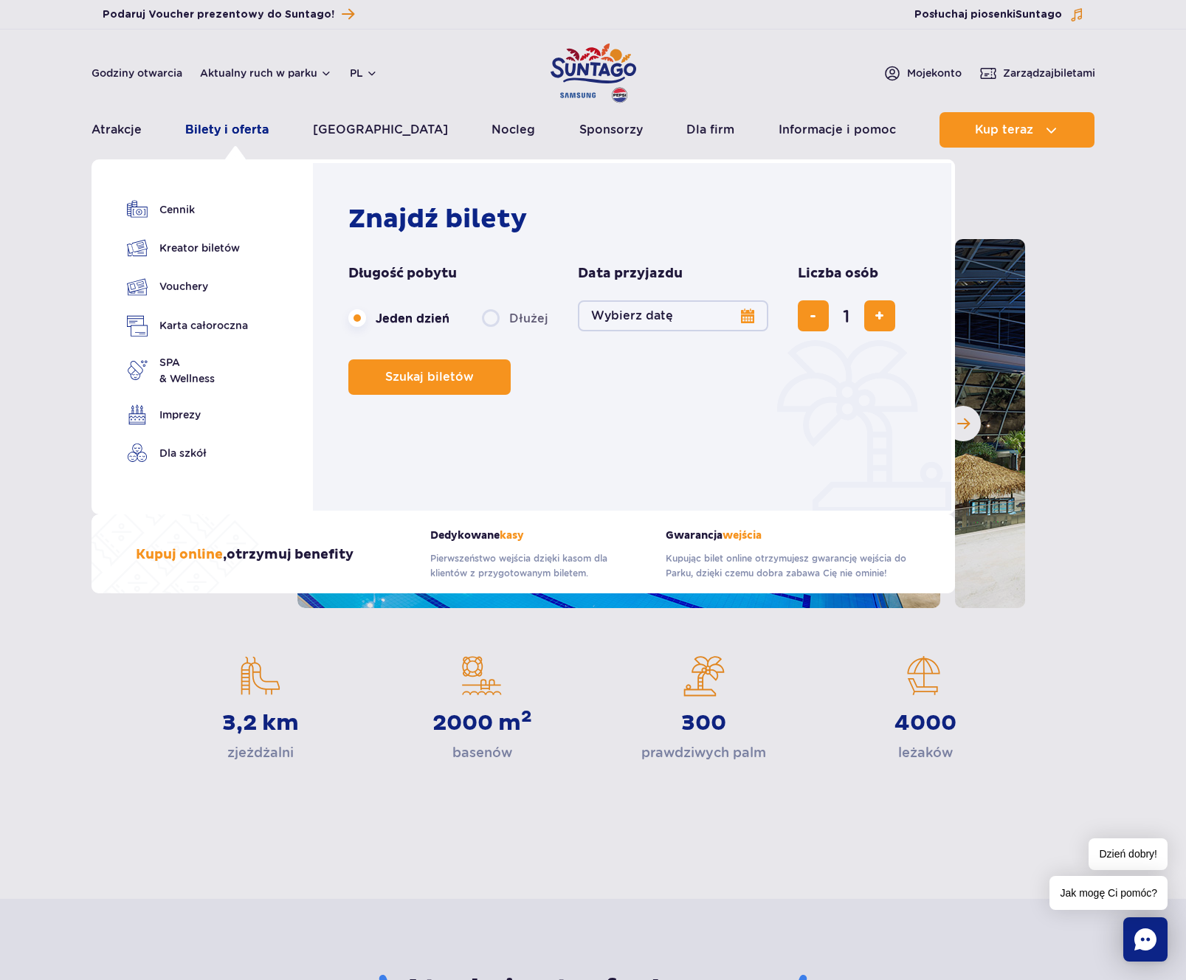
click at [233, 128] on link "Bilety i oferta" at bounding box center [226, 129] width 83 height 35
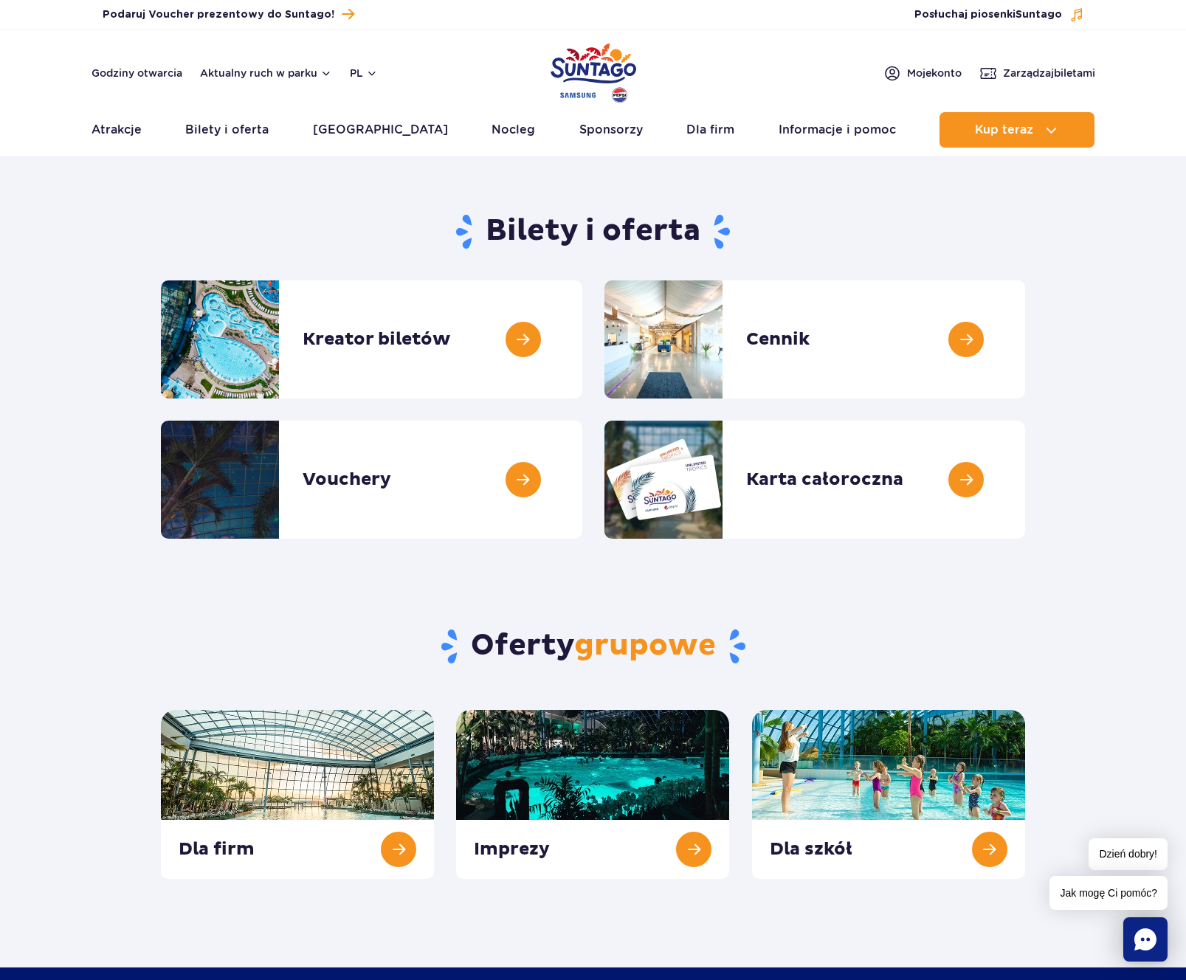
click at [86, 125] on header "Godziny otwarcia Aktualny ruch w parku pl PL EN UA Moje konto Zarządzaj biletam…" at bounding box center [593, 93] width 1186 height 126
click at [97, 131] on link "Atrakcje" at bounding box center [117, 129] width 50 height 35
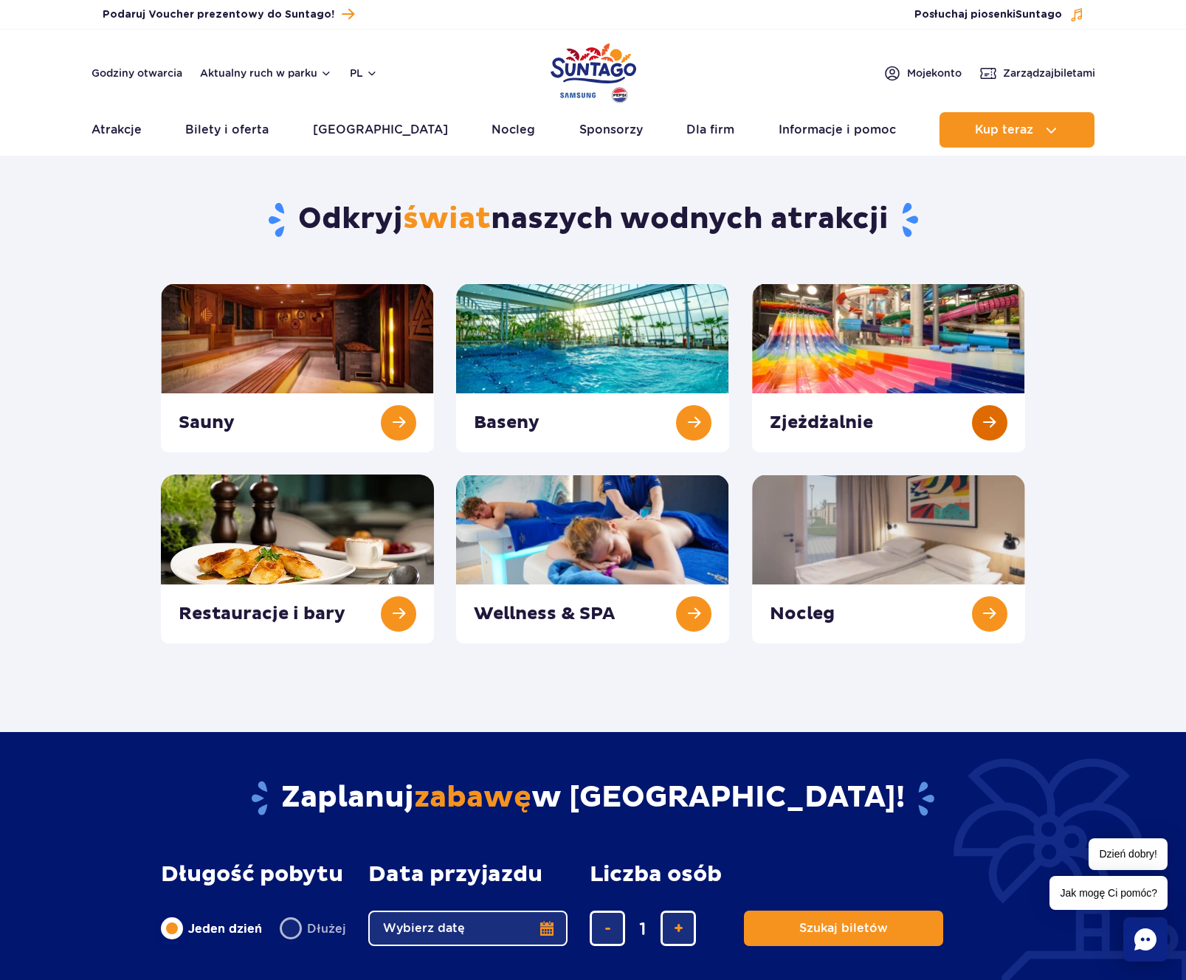
click at [842, 388] on link at bounding box center [888, 367] width 273 height 169
click at [680, 415] on link at bounding box center [592, 367] width 273 height 169
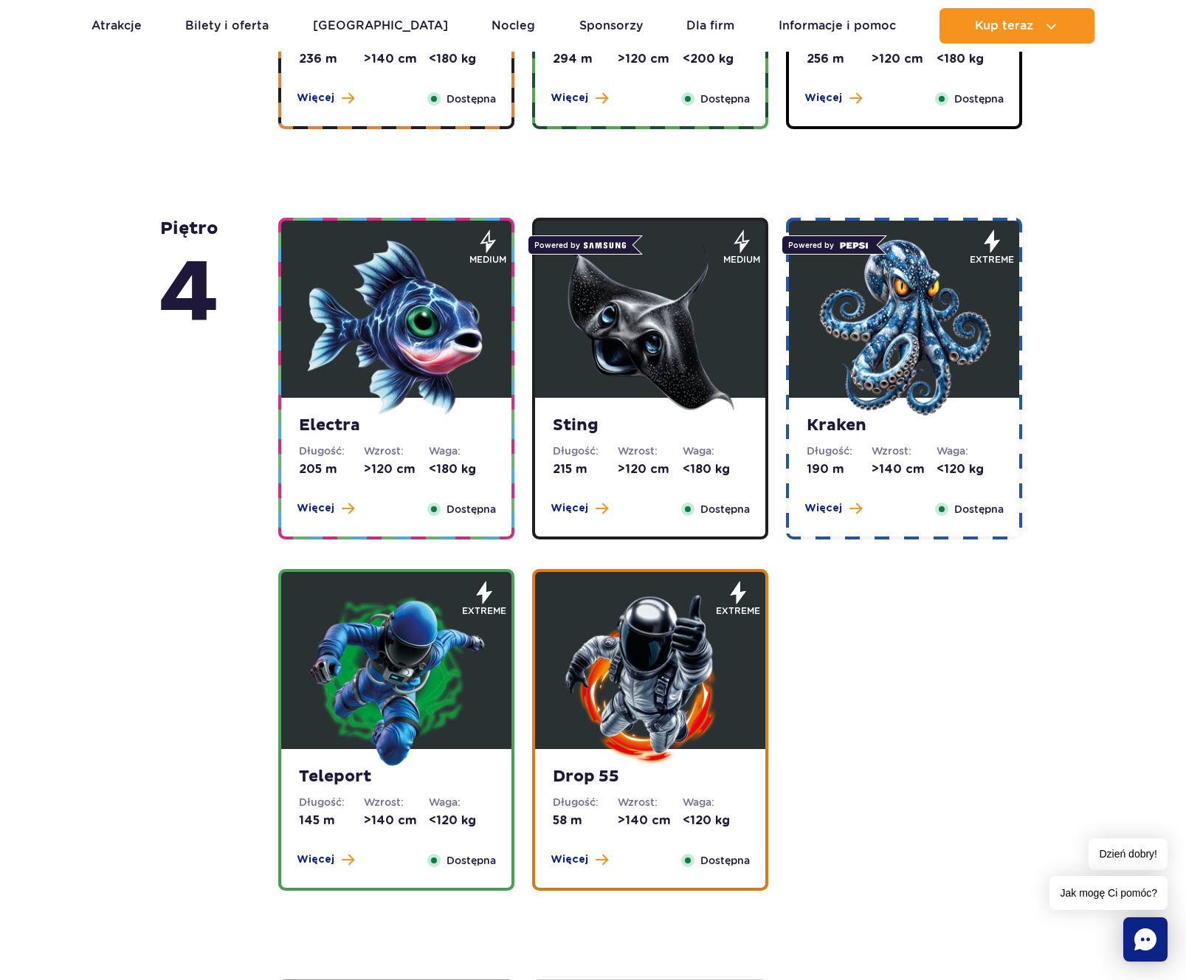
scroll to position [1674, 0]
